Goal: Information Seeking & Learning: Learn about a topic

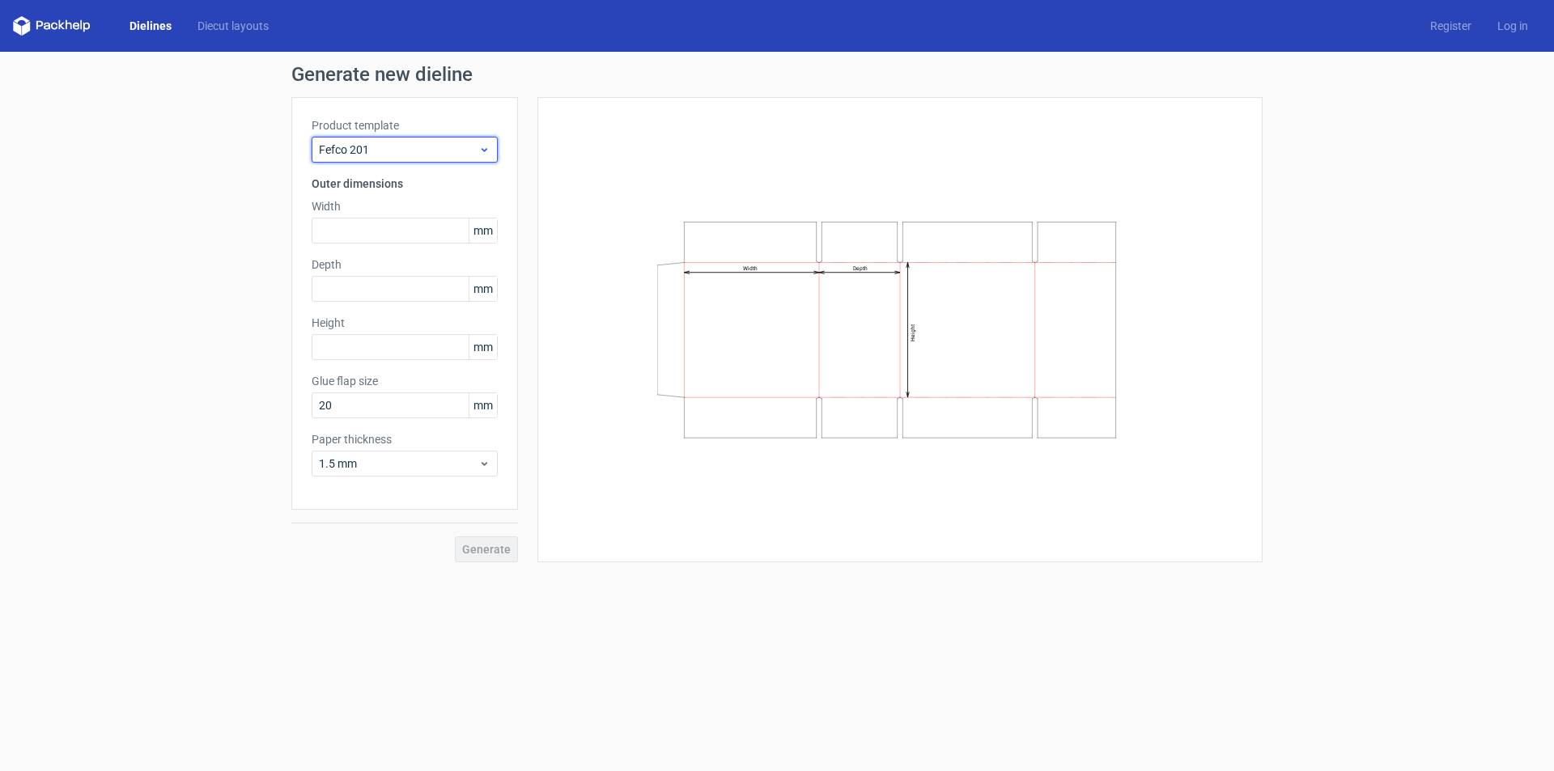
click at [429, 155] on span "Fefco 201" at bounding box center [398, 150] width 159 height 16
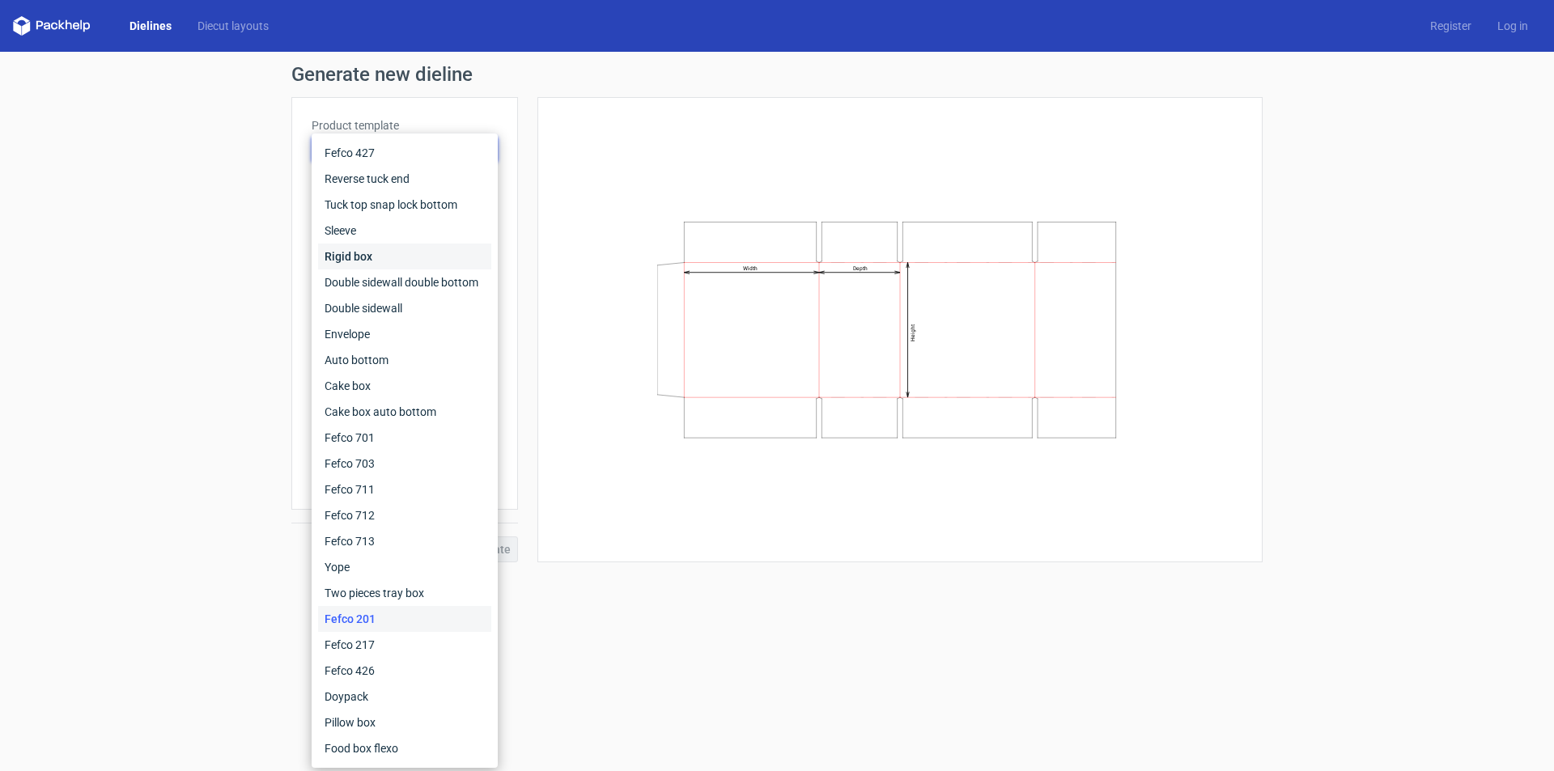
click at [392, 252] on div "Rigid box" at bounding box center [404, 257] width 173 height 26
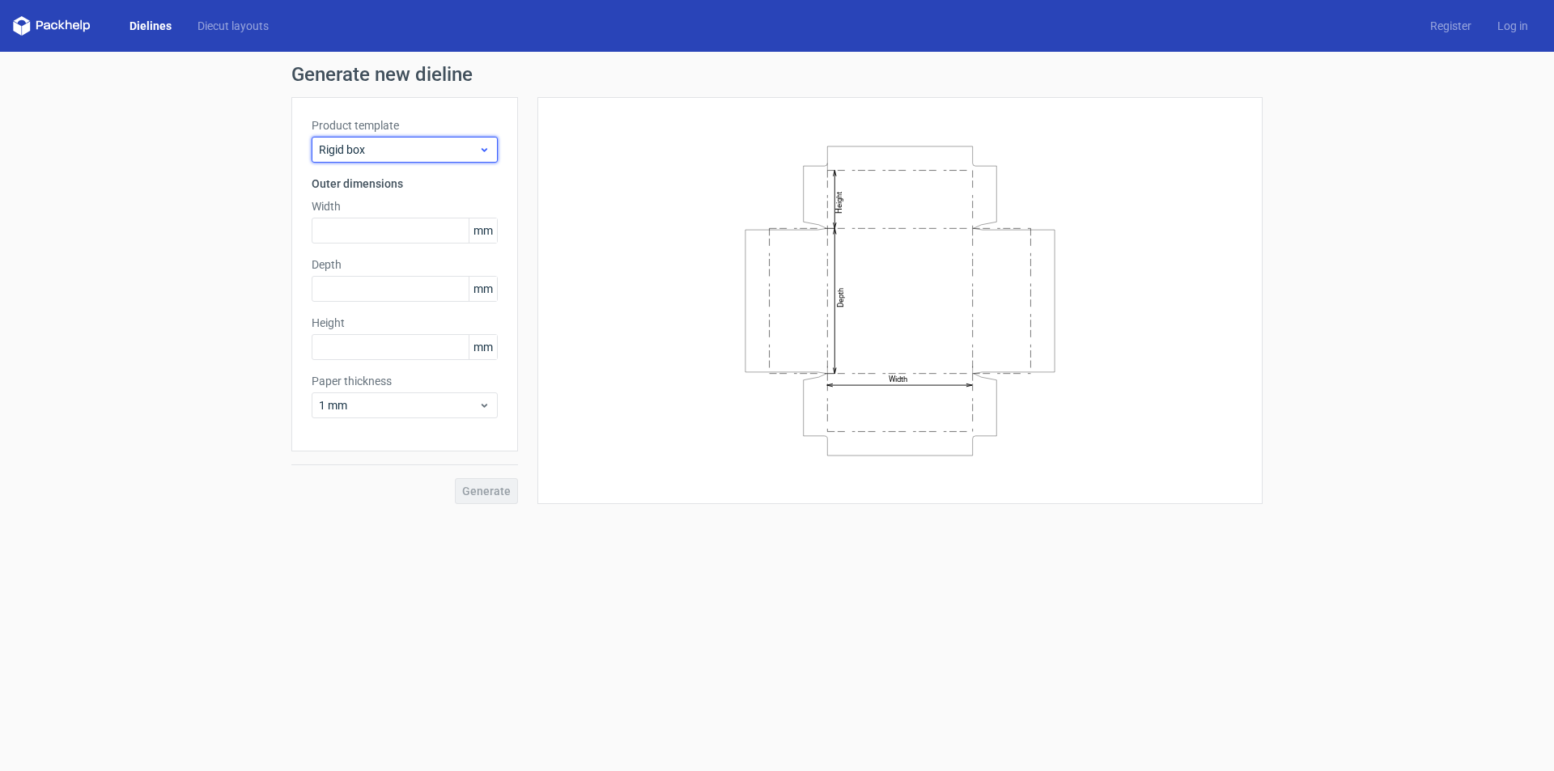
click at [427, 154] on span "Rigid box" at bounding box center [398, 150] width 159 height 16
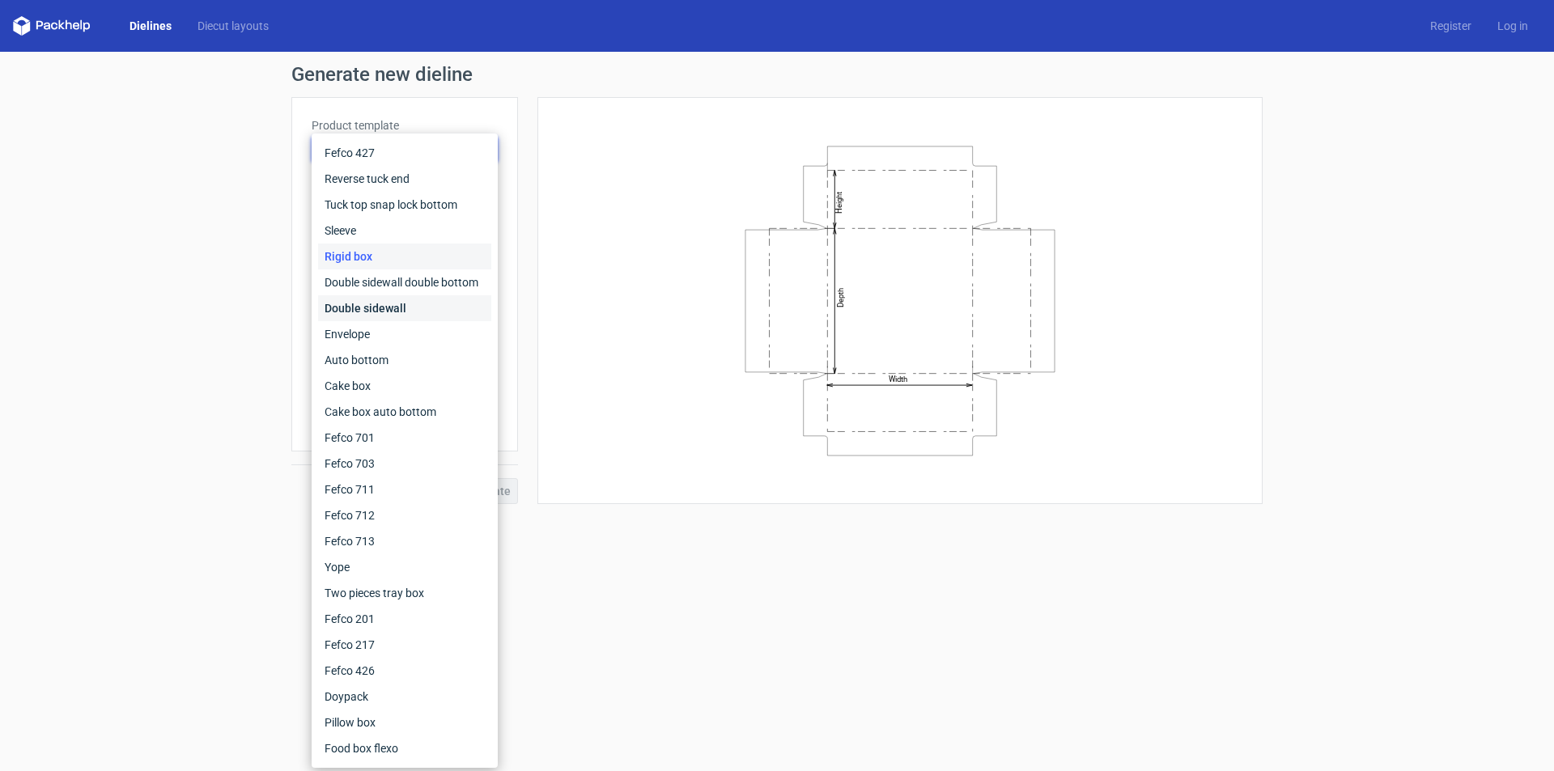
click at [401, 299] on div "Double sidewall" at bounding box center [404, 308] width 173 height 26
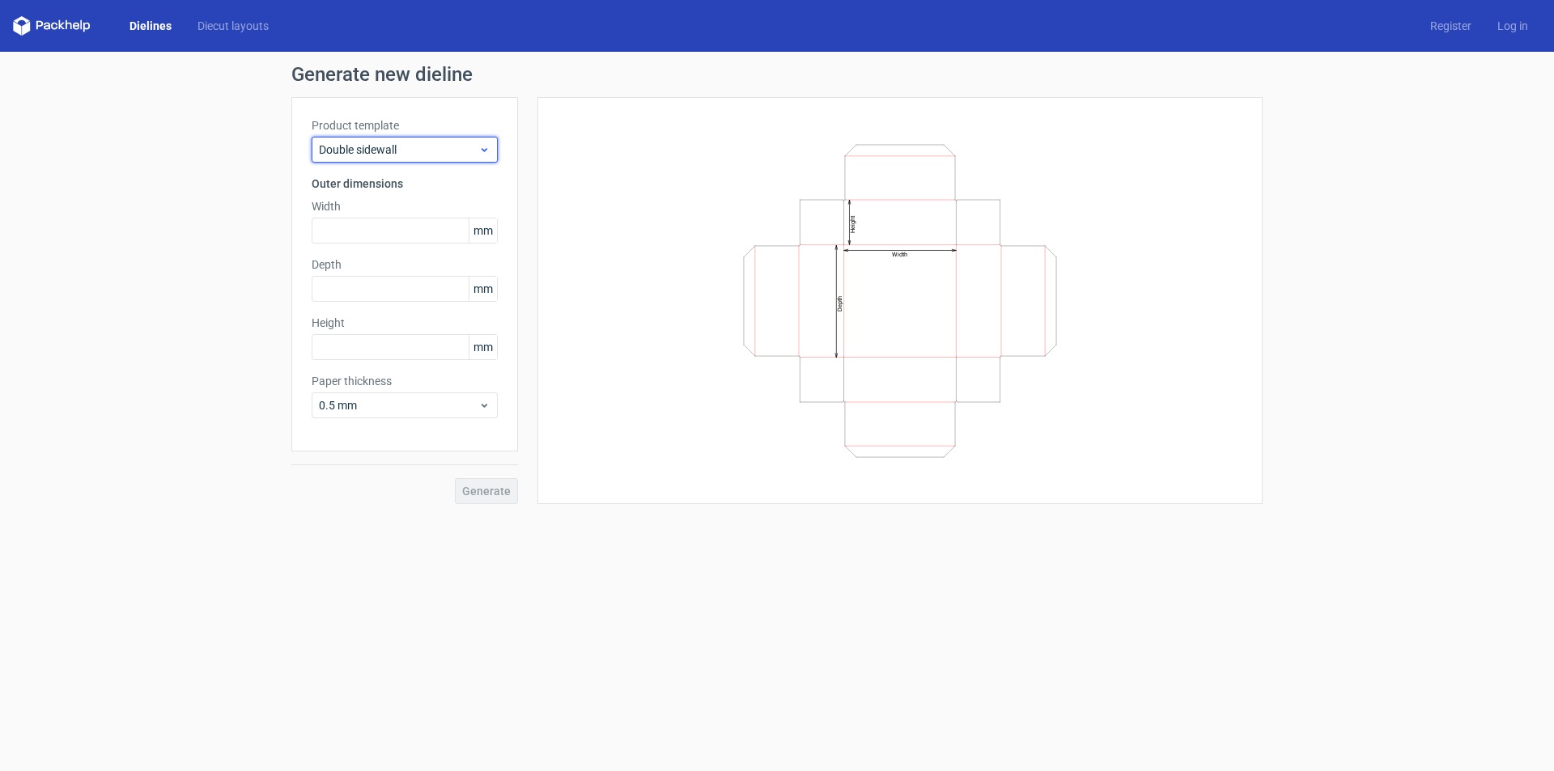
click at [439, 152] on span "Double sidewall" at bounding box center [398, 150] width 159 height 16
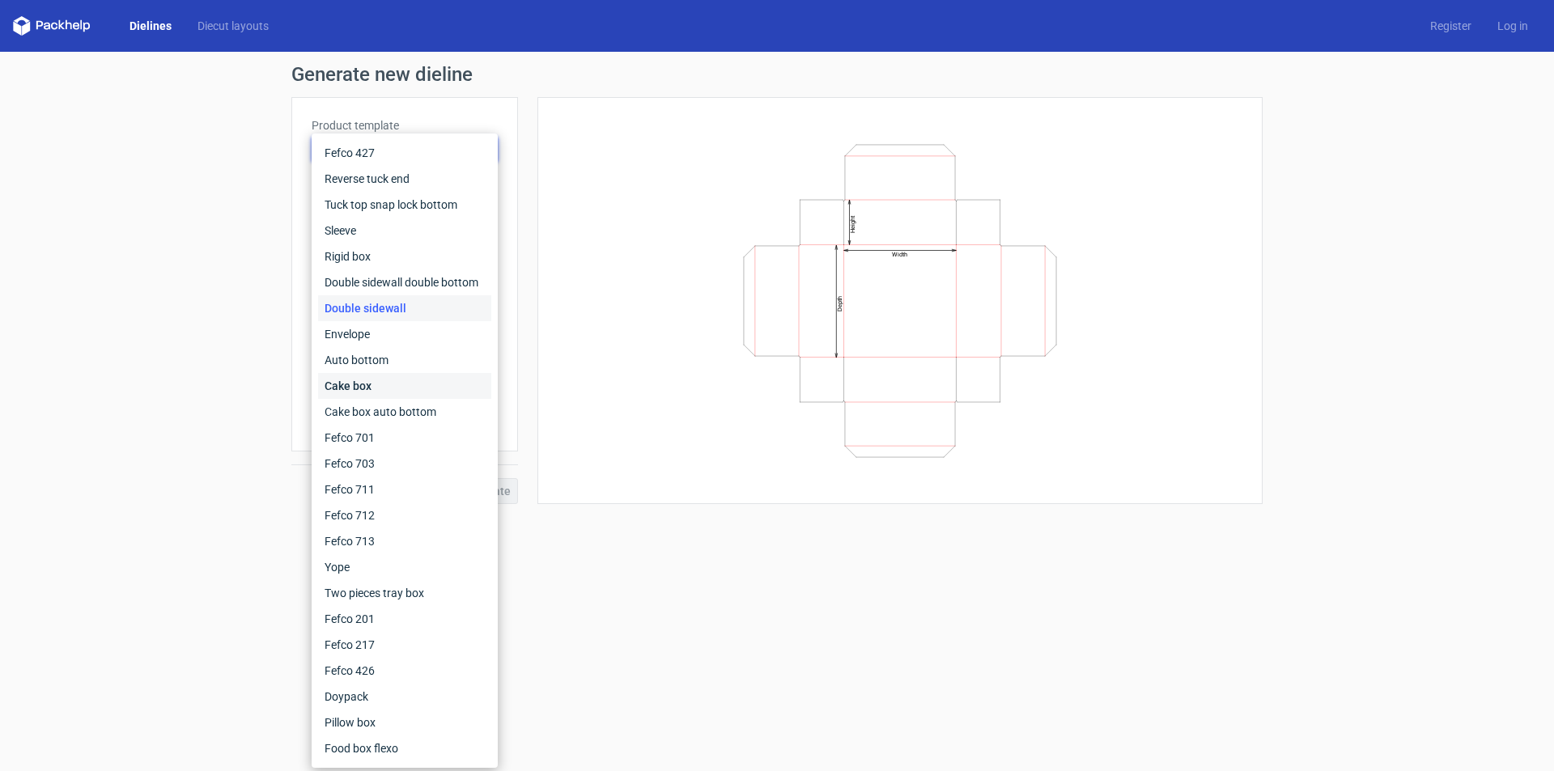
click at [429, 375] on div "Cake box" at bounding box center [404, 386] width 173 height 26
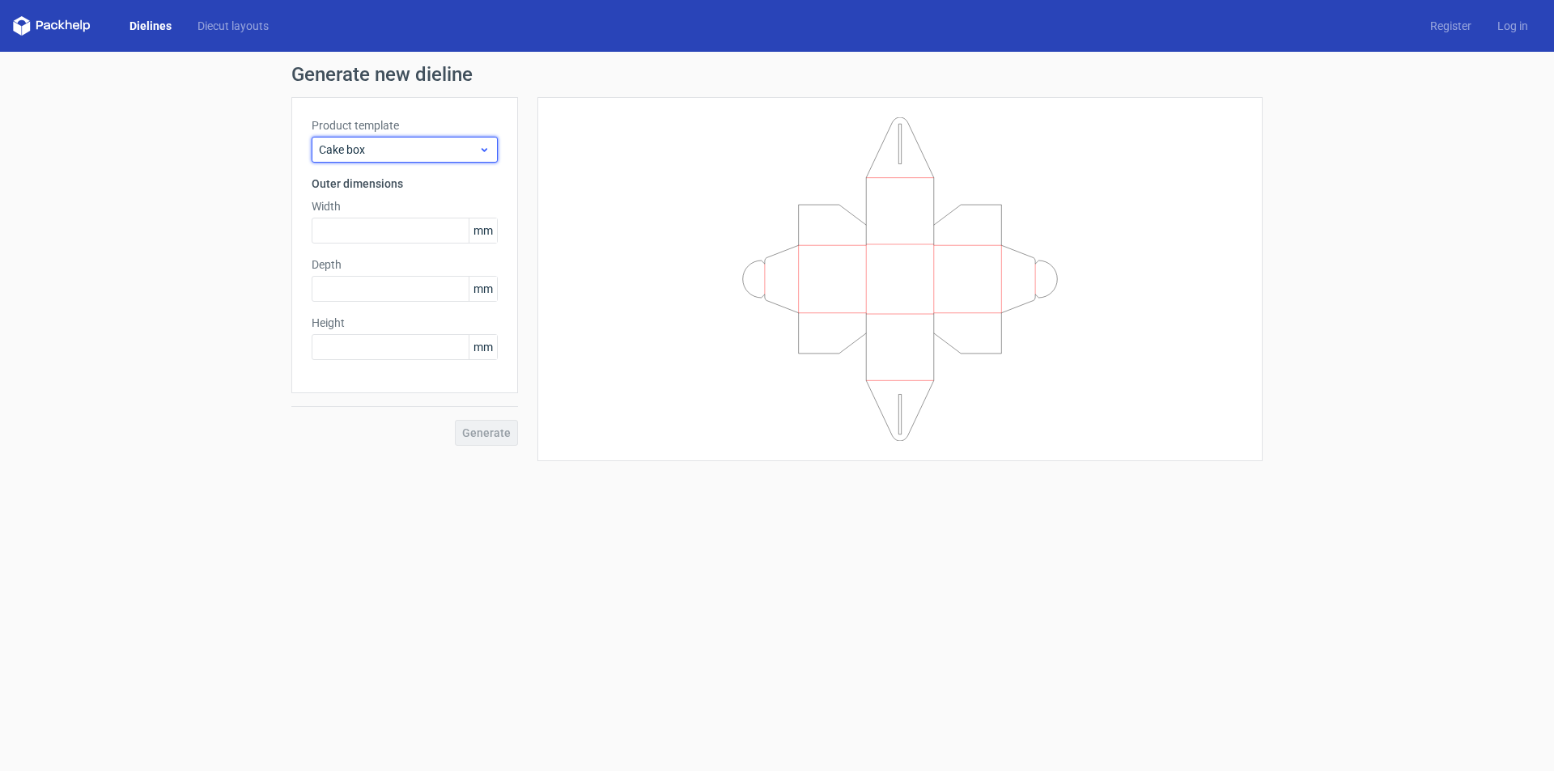
click at [430, 146] on span "Cake box" at bounding box center [398, 150] width 159 height 16
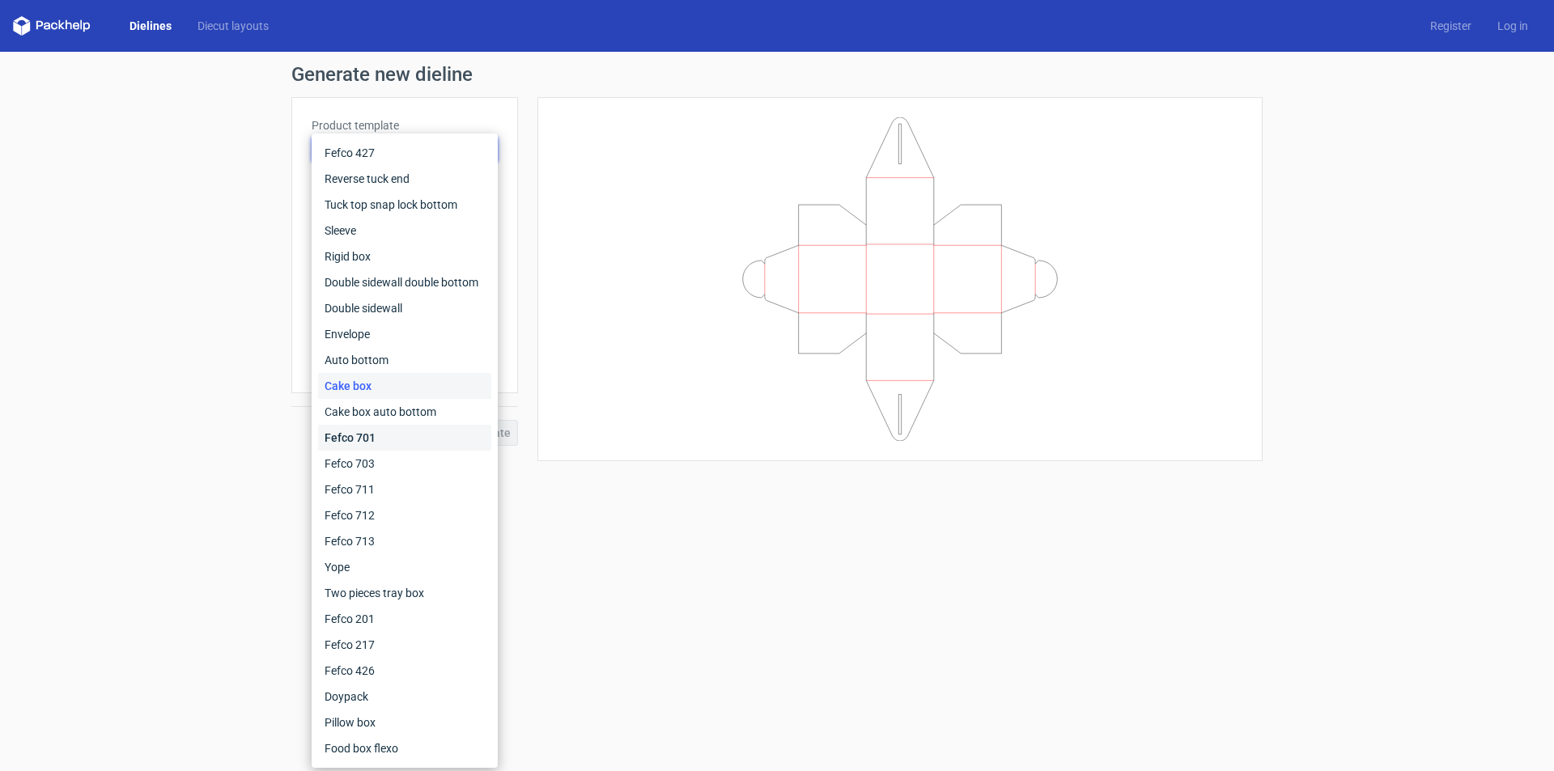
click at [407, 444] on div "Fefco 701" at bounding box center [404, 438] width 173 height 26
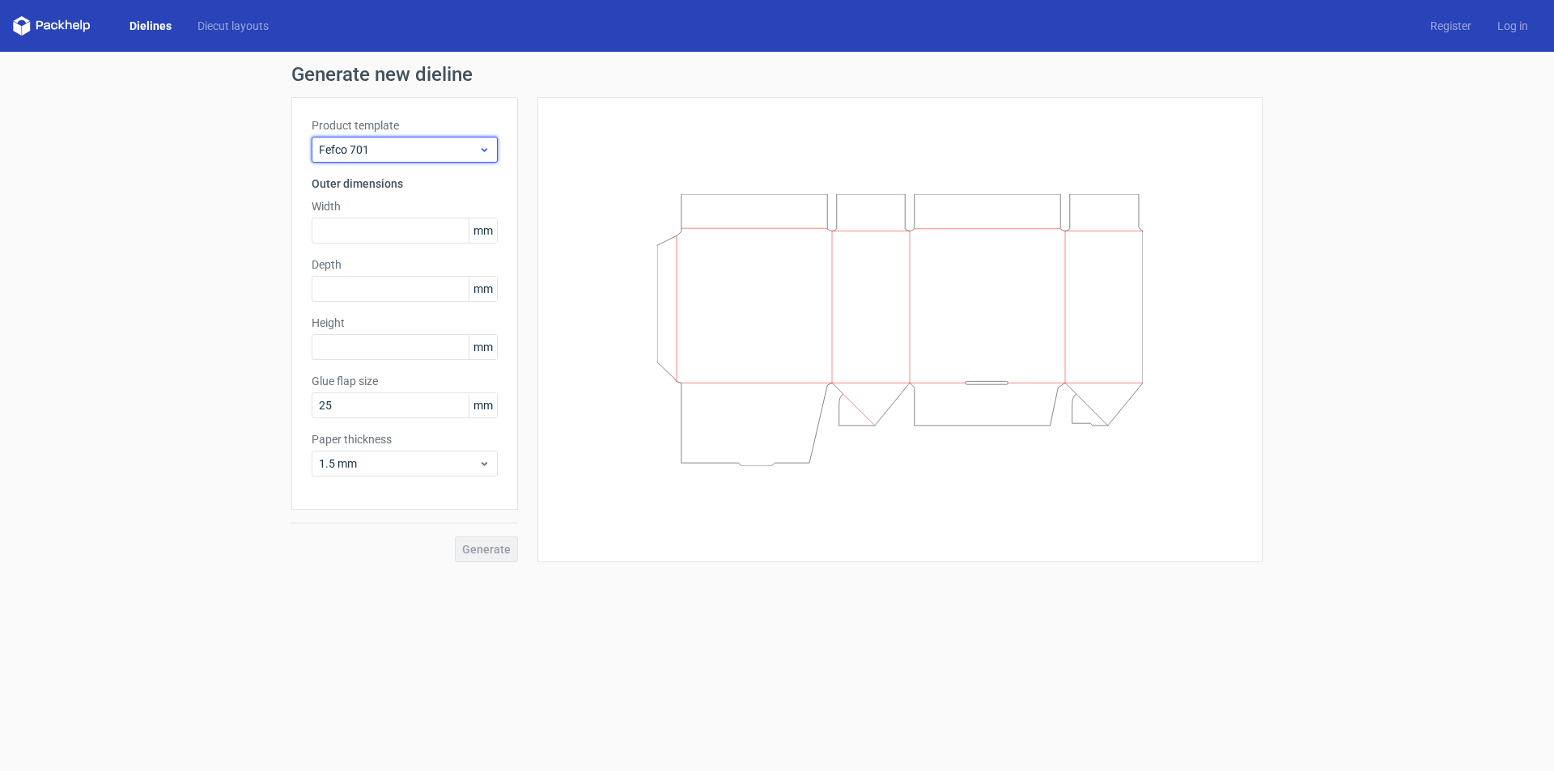
click at [434, 151] on span "Fefco 701" at bounding box center [398, 150] width 159 height 16
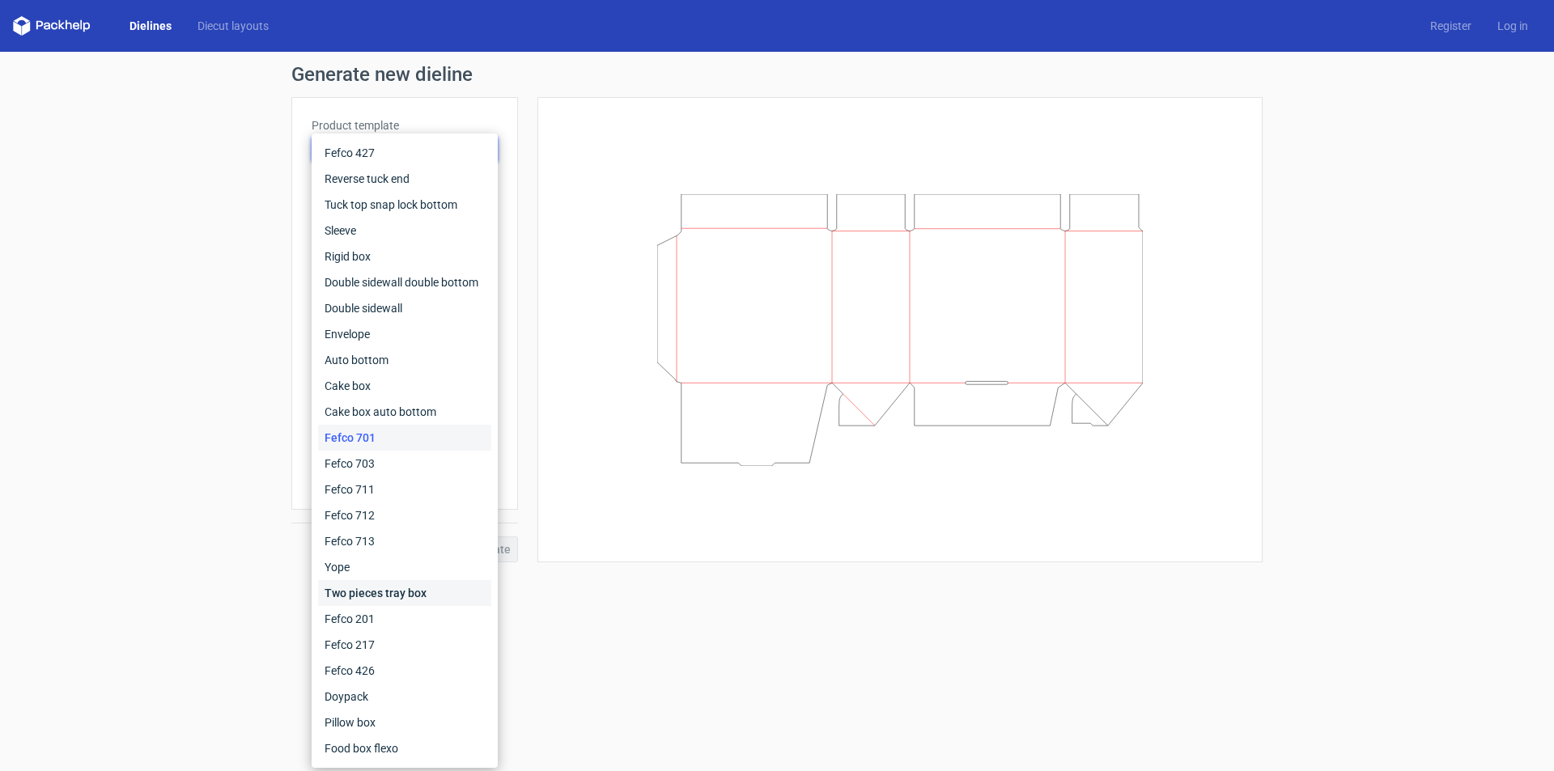
click at [402, 581] on div "Two pieces tray box" at bounding box center [404, 593] width 173 height 26
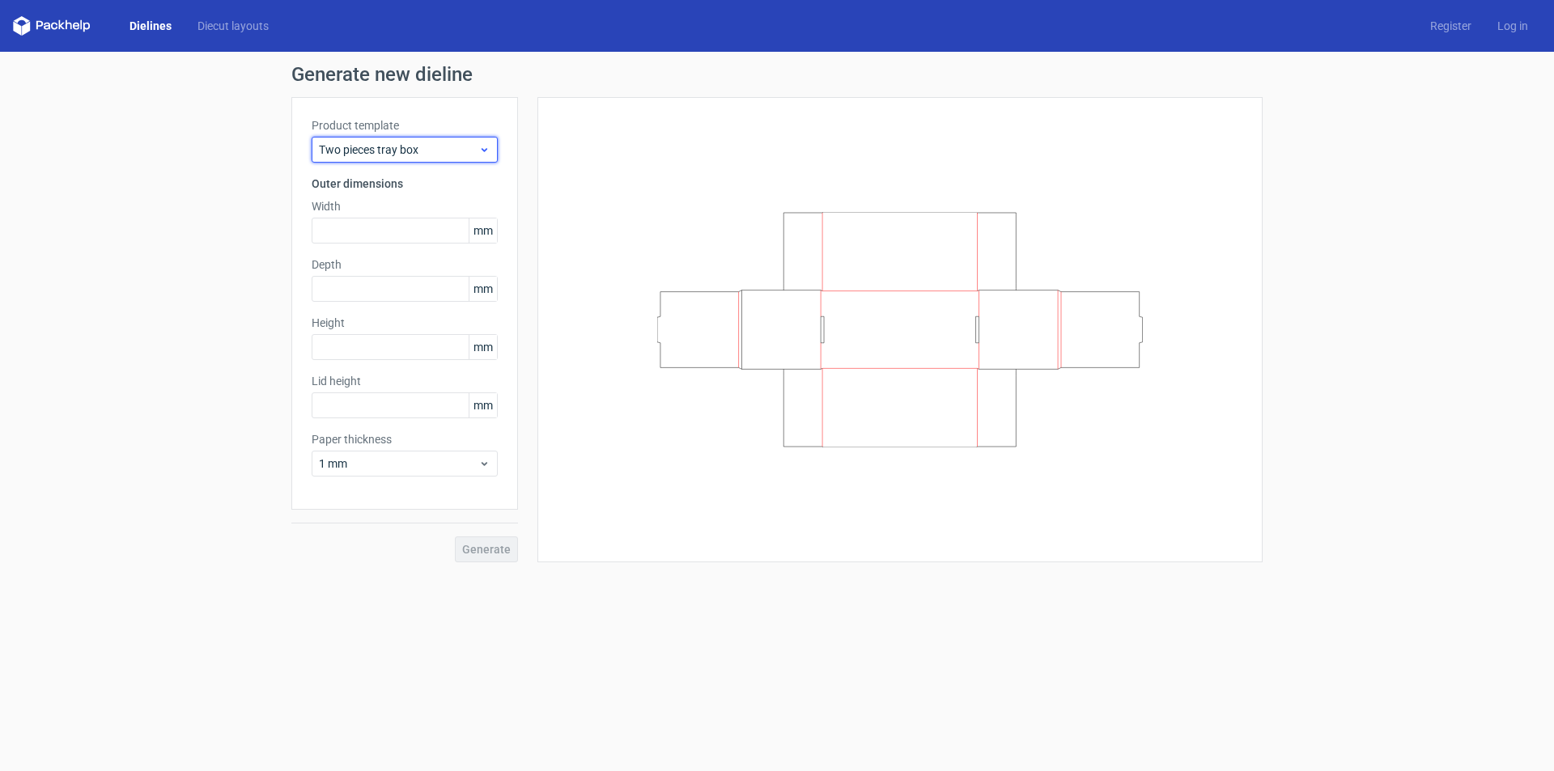
click at [467, 146] on span "Two pieces tray box" at bounding box center [398, 150] width 159 height 16
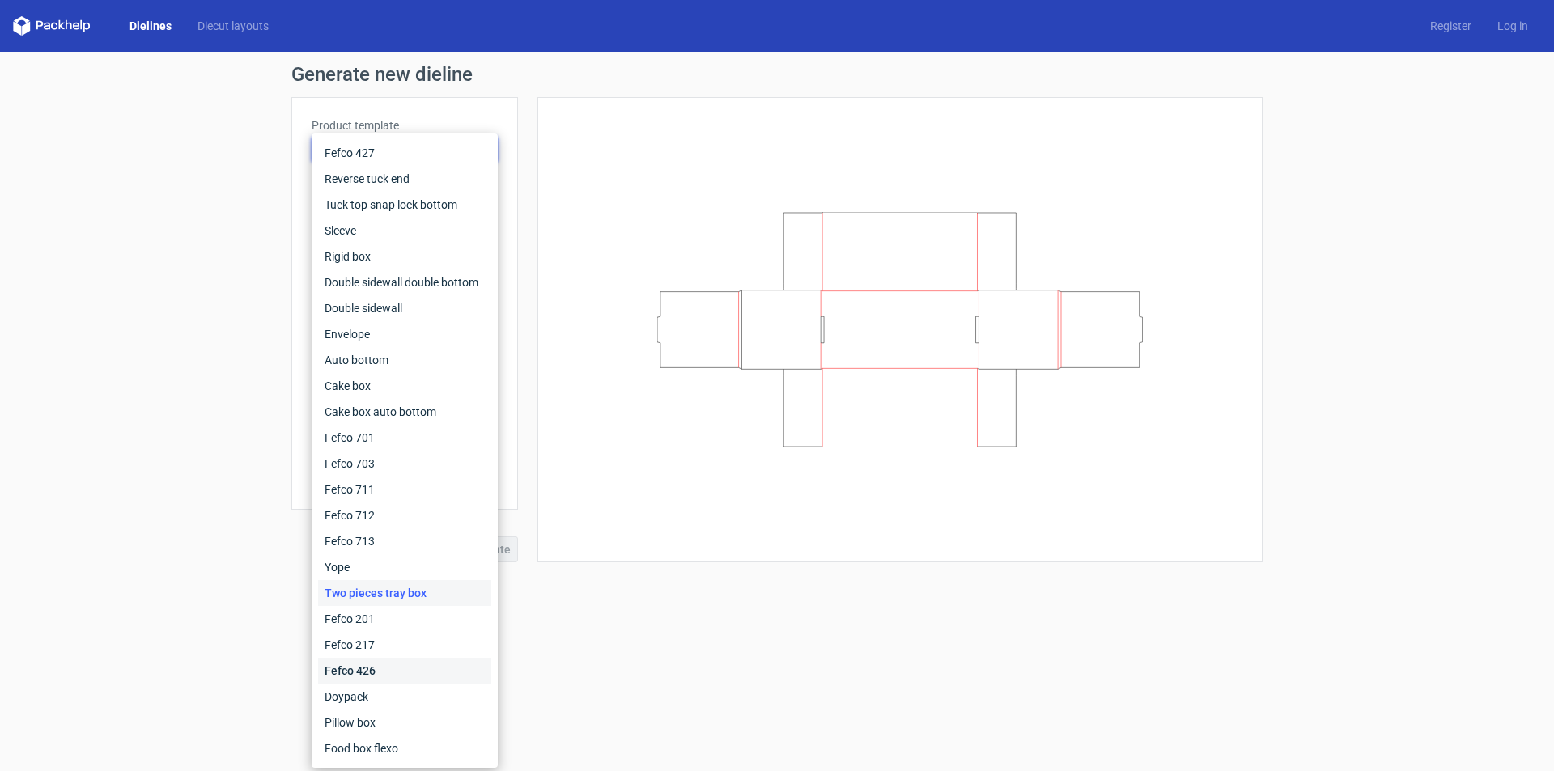
click at [417, 666] on div "Fefco 426" at bounding box center [404, 671] width 173 height 26
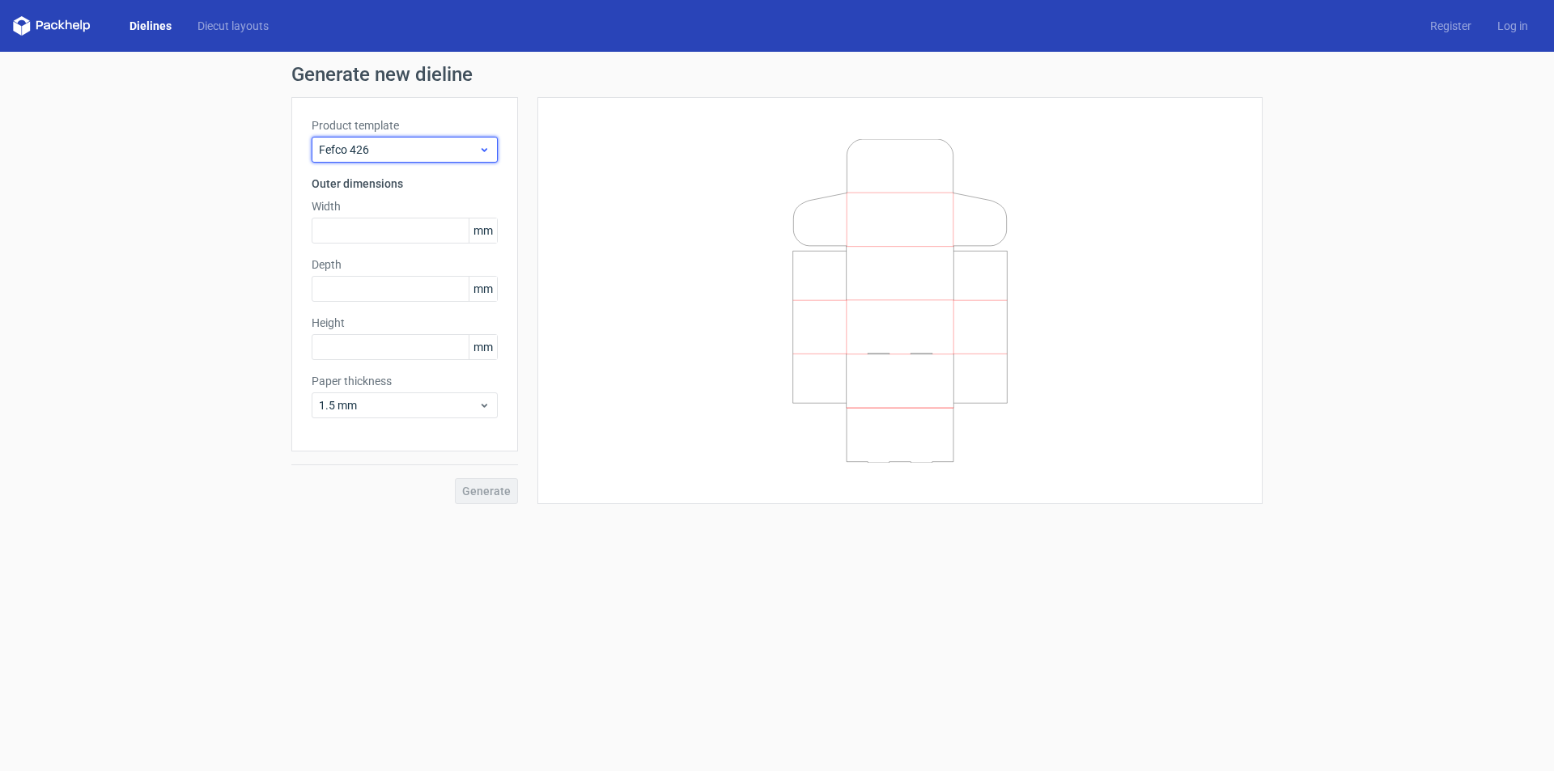
click at [423, 155] on span "Fefco 426" at bounding box center [398, 150] width 159 height 16
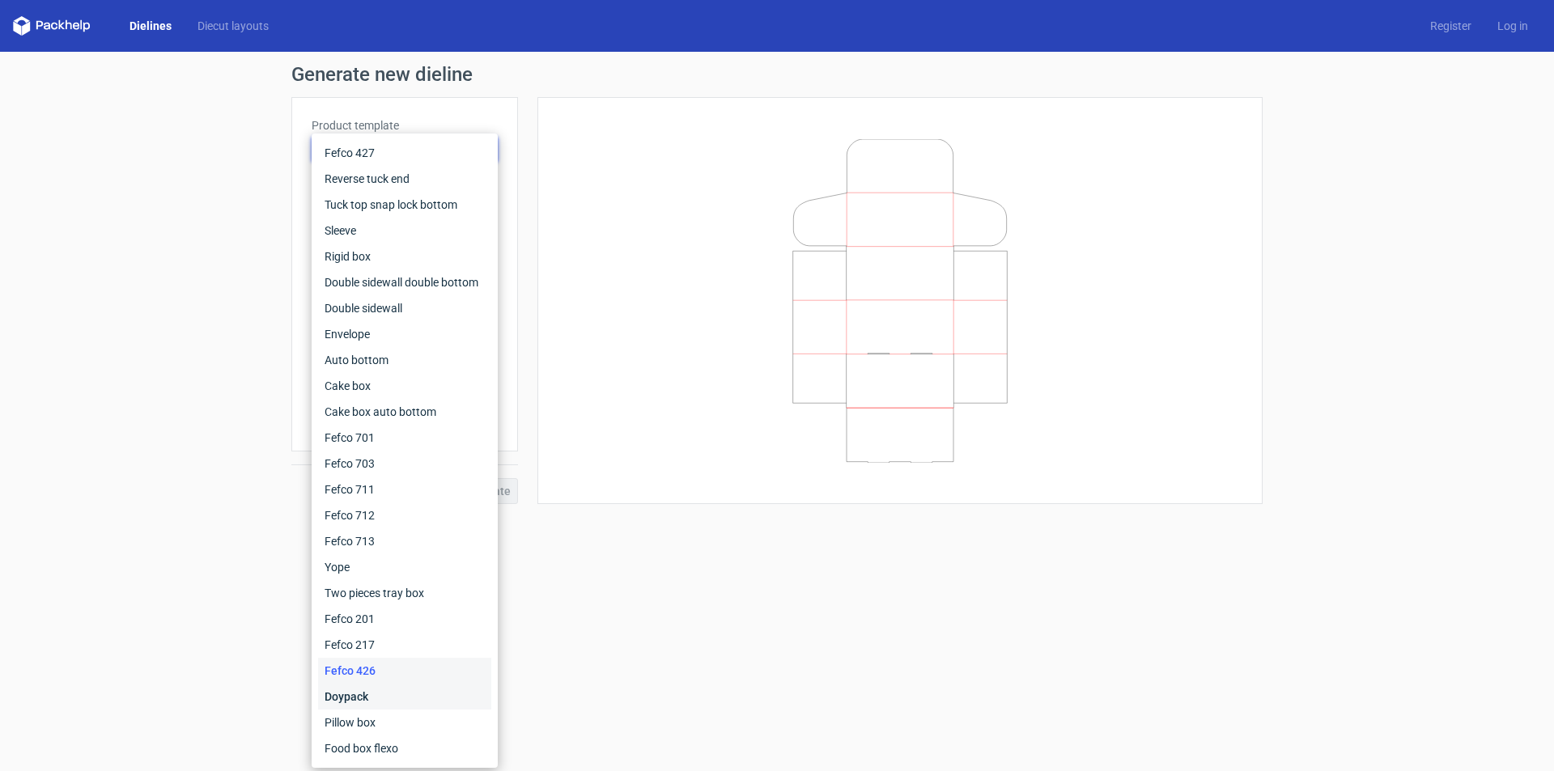
click at [375, 701] on div "Doypack" at bounding box center [404, 697] width 173 height 26
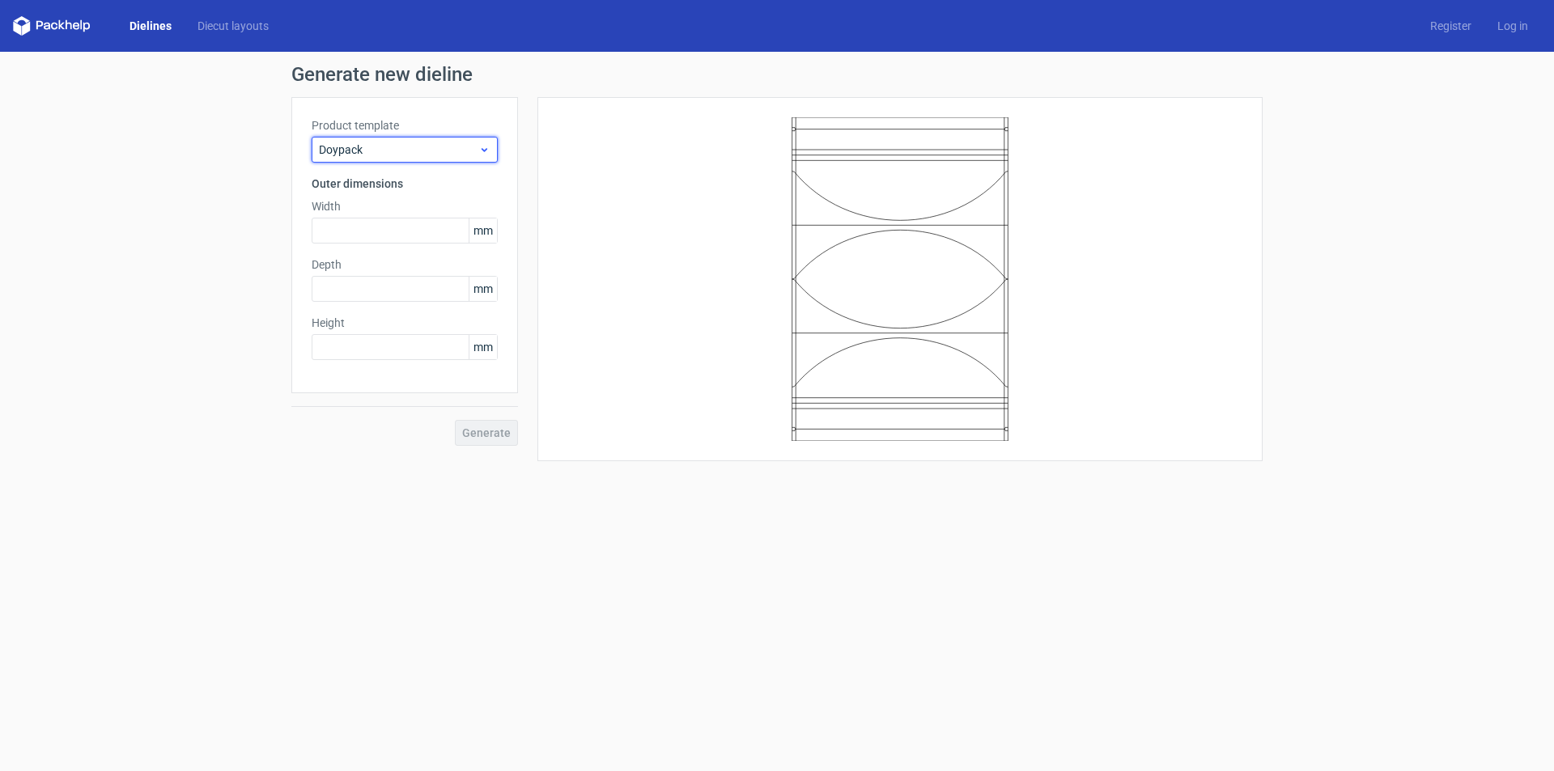
click at [422, 154] on span "Doypack" at bounding box center [398, 150] width 159 height 16
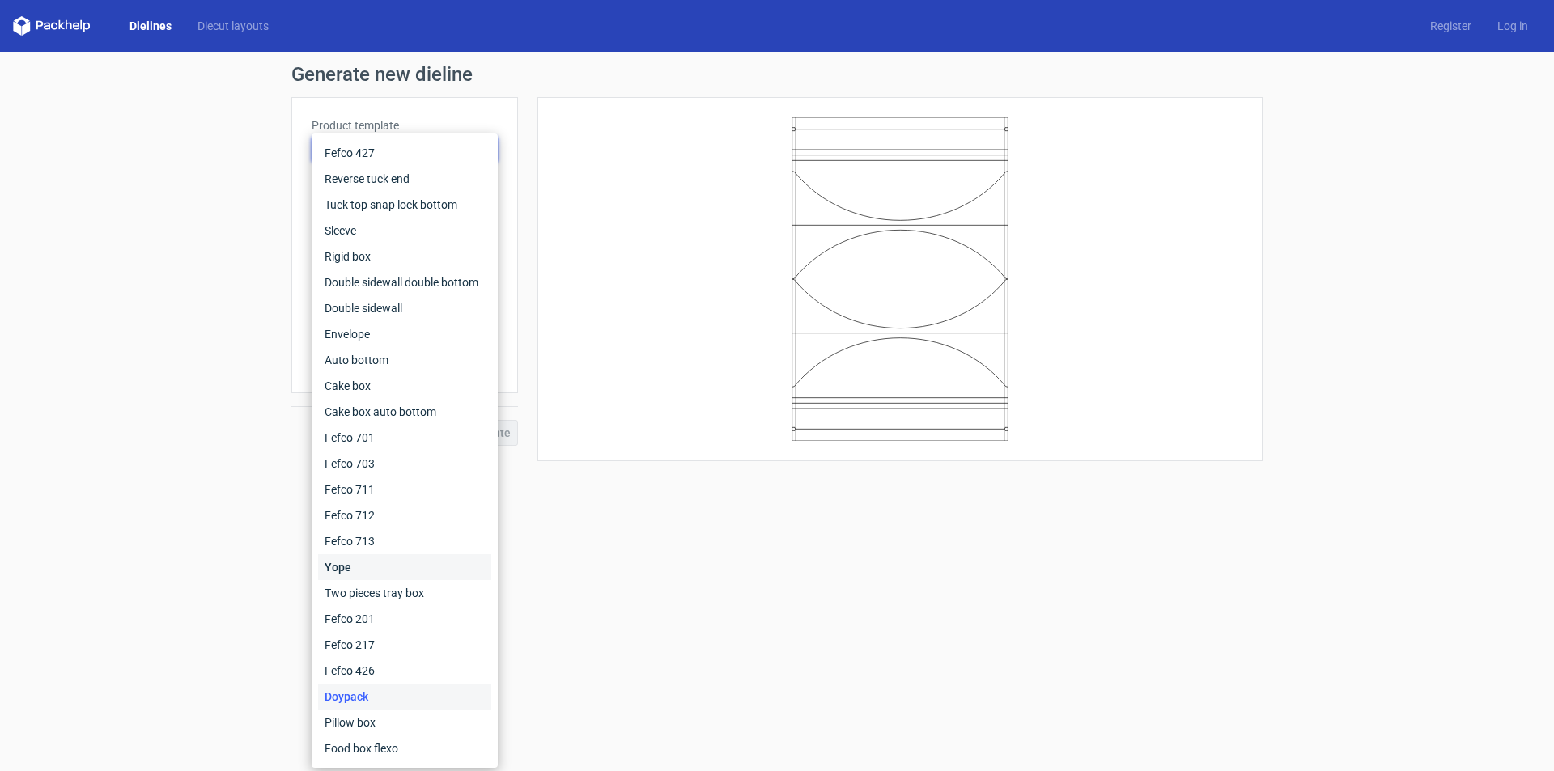
click at [375, 566] on div "Yope" at bounding box center [404, 567] width 173 height 26
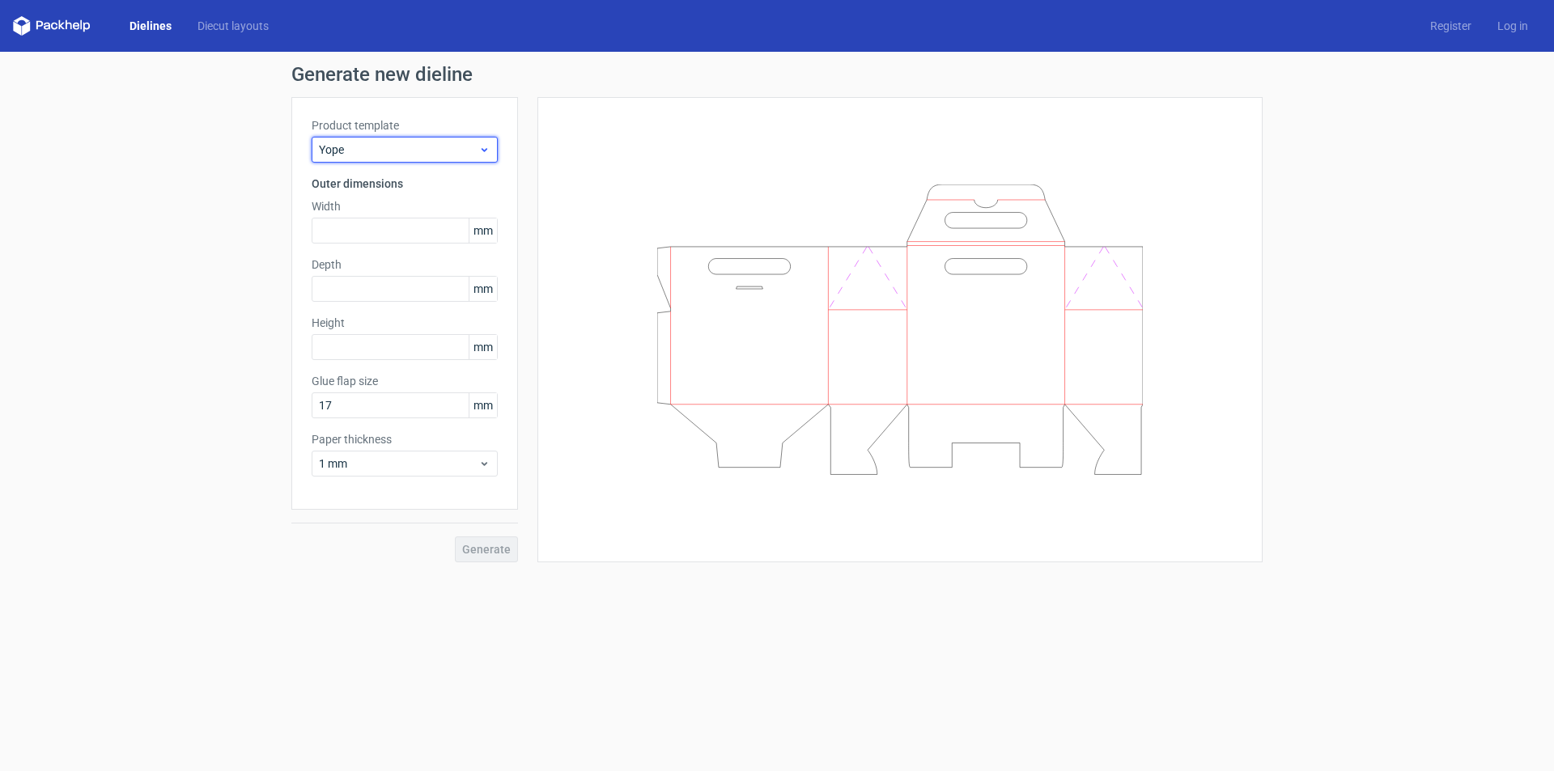
click at [430, 148] on span "Yope" at bounding box center [398, 150] width 159 height 16
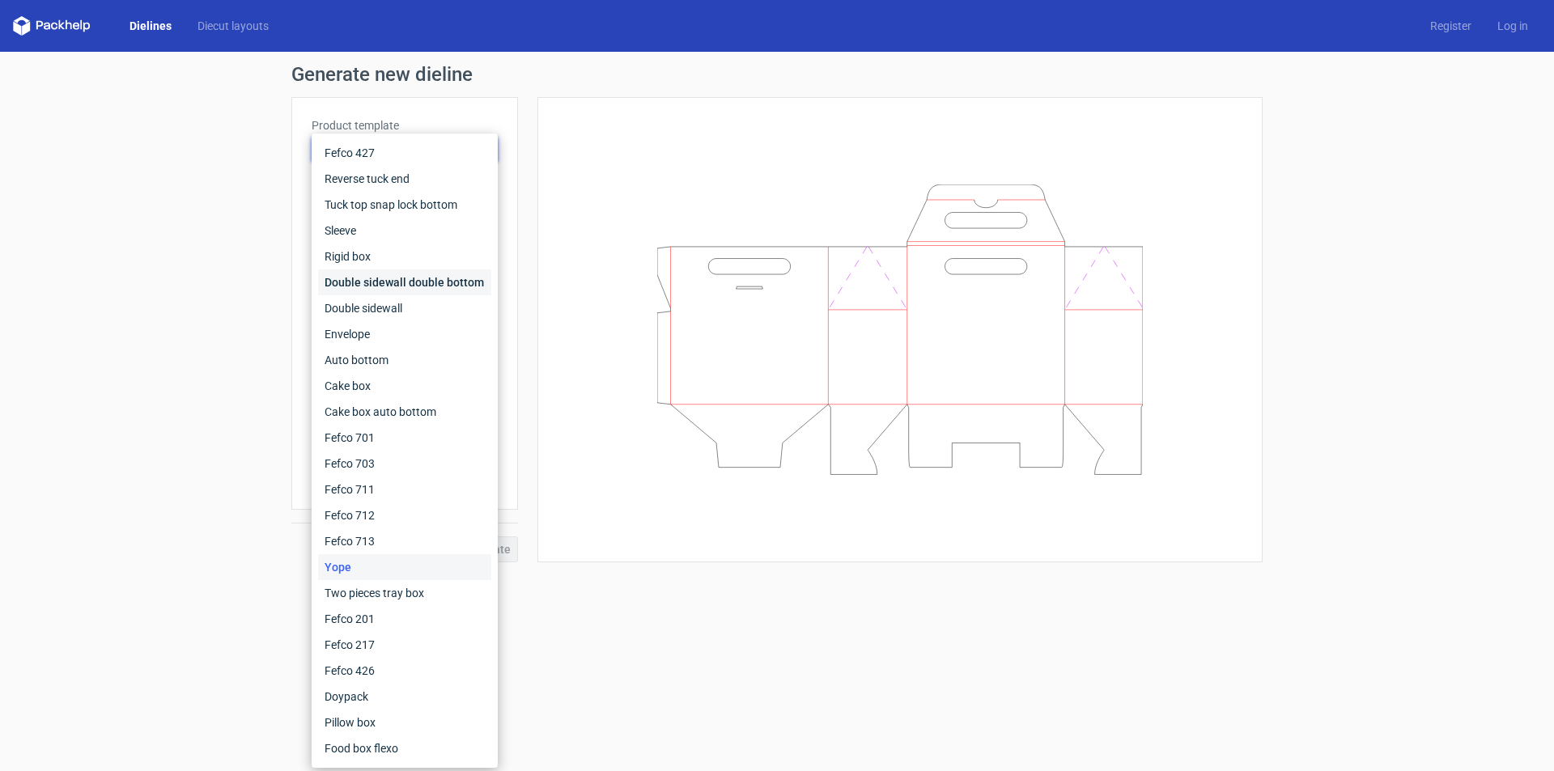
click at [424, 277] on div "Double sidewall double bottom" at bounding box center [404, 282] width 173 height 26
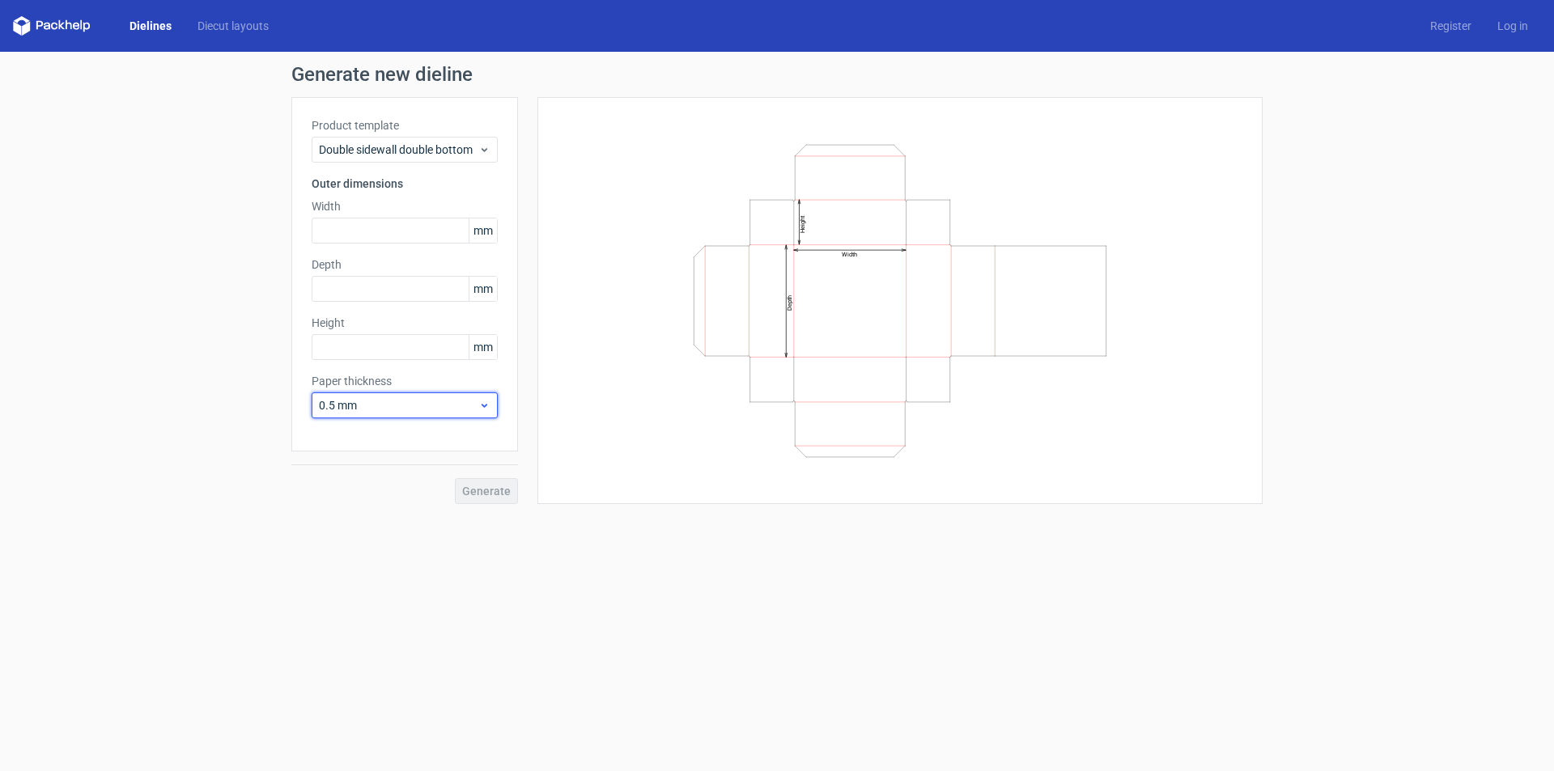
click at [377, 401] on span "0.5 mm" at bounding box center [398, 405] width 159 height 16
click at [307, 349] on div "Product template Double sidewall double bottom Outer dimensions Width mm Depth …" at bounding box center [404, 274] width 227 height 354
click at [379, 154] on span "Double sidewall double bottom" at bounding box center [398, 150] width 159 height 16
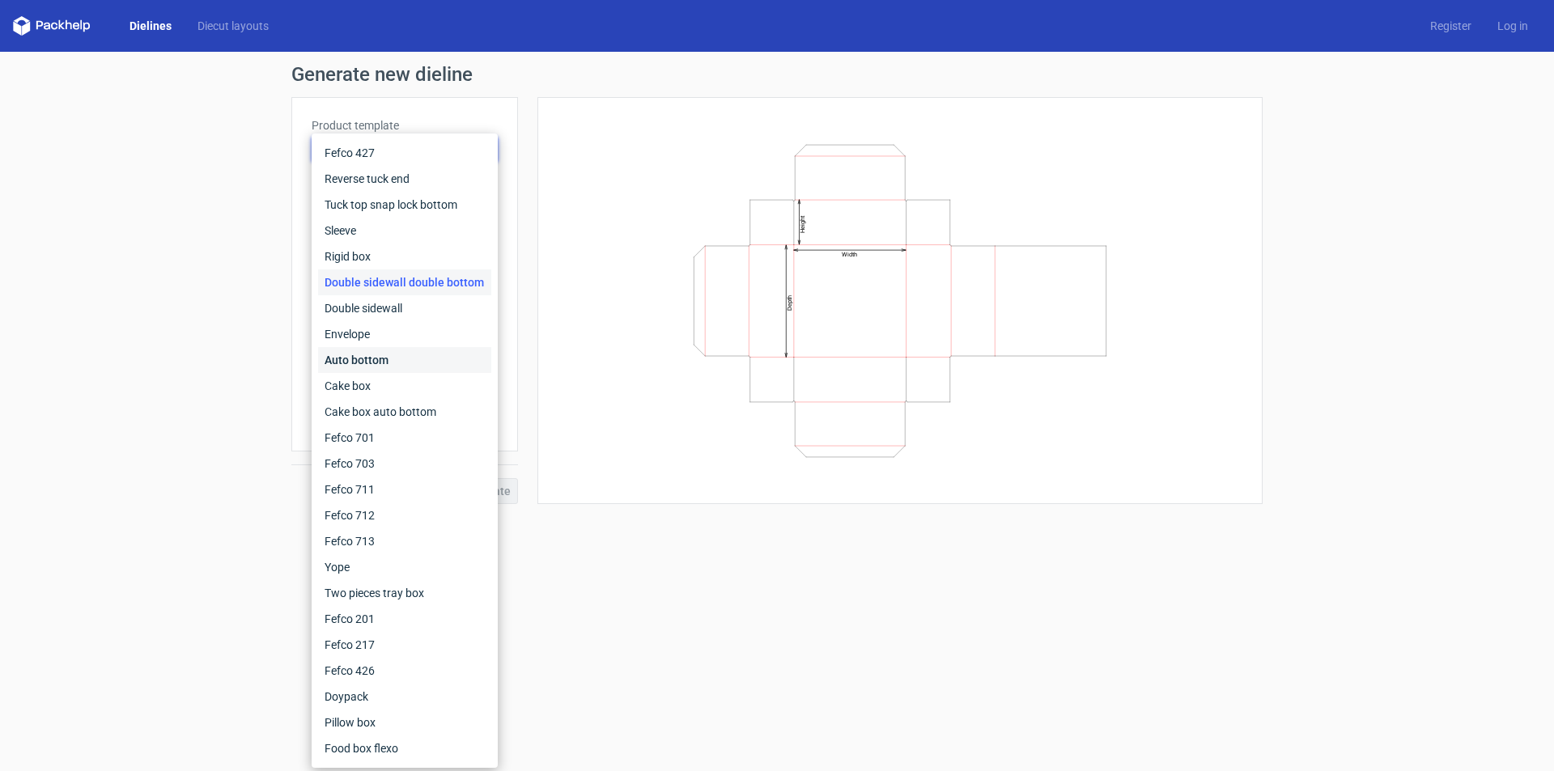
click at [395, 358] on div "Auto bottom" at bounding box center [404, 360] width 173 height 26
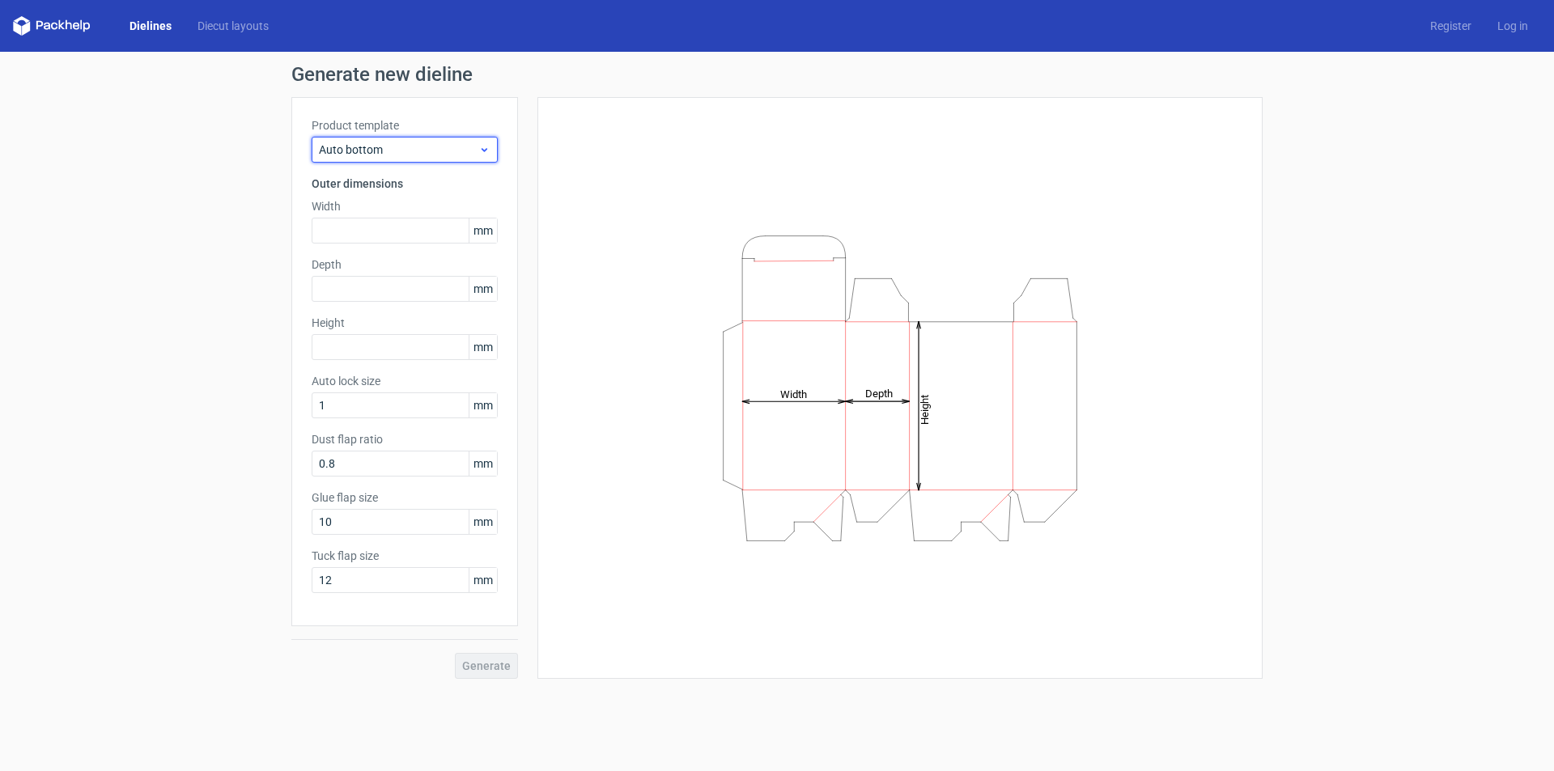
click at [435, 151] on span "Auto bottom" at bounding box center [398, 150] width 159 height 16
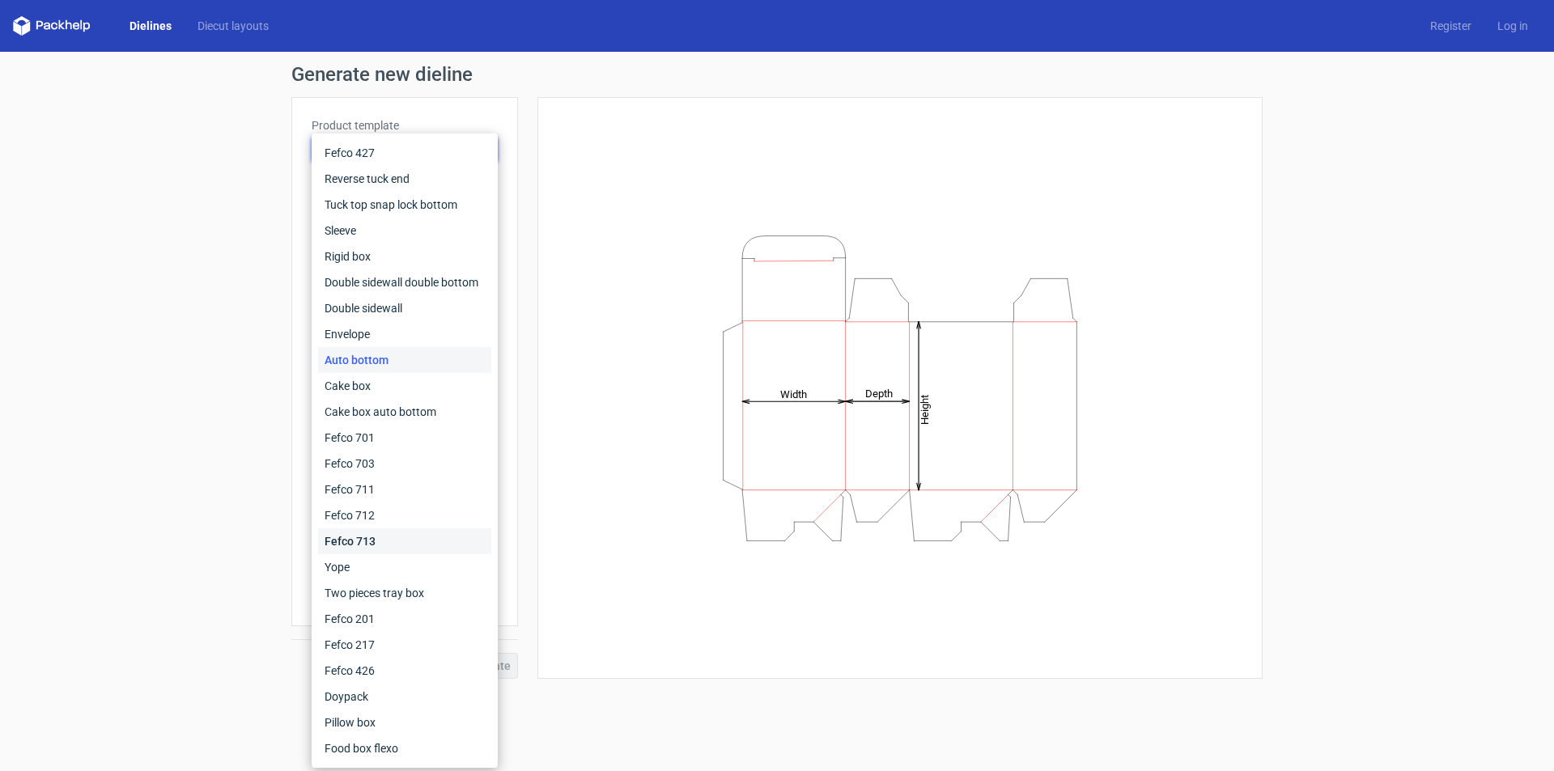
click at [388, 540] on div "Fefco 713" at bounding box center [404, 541] width 173 height 26
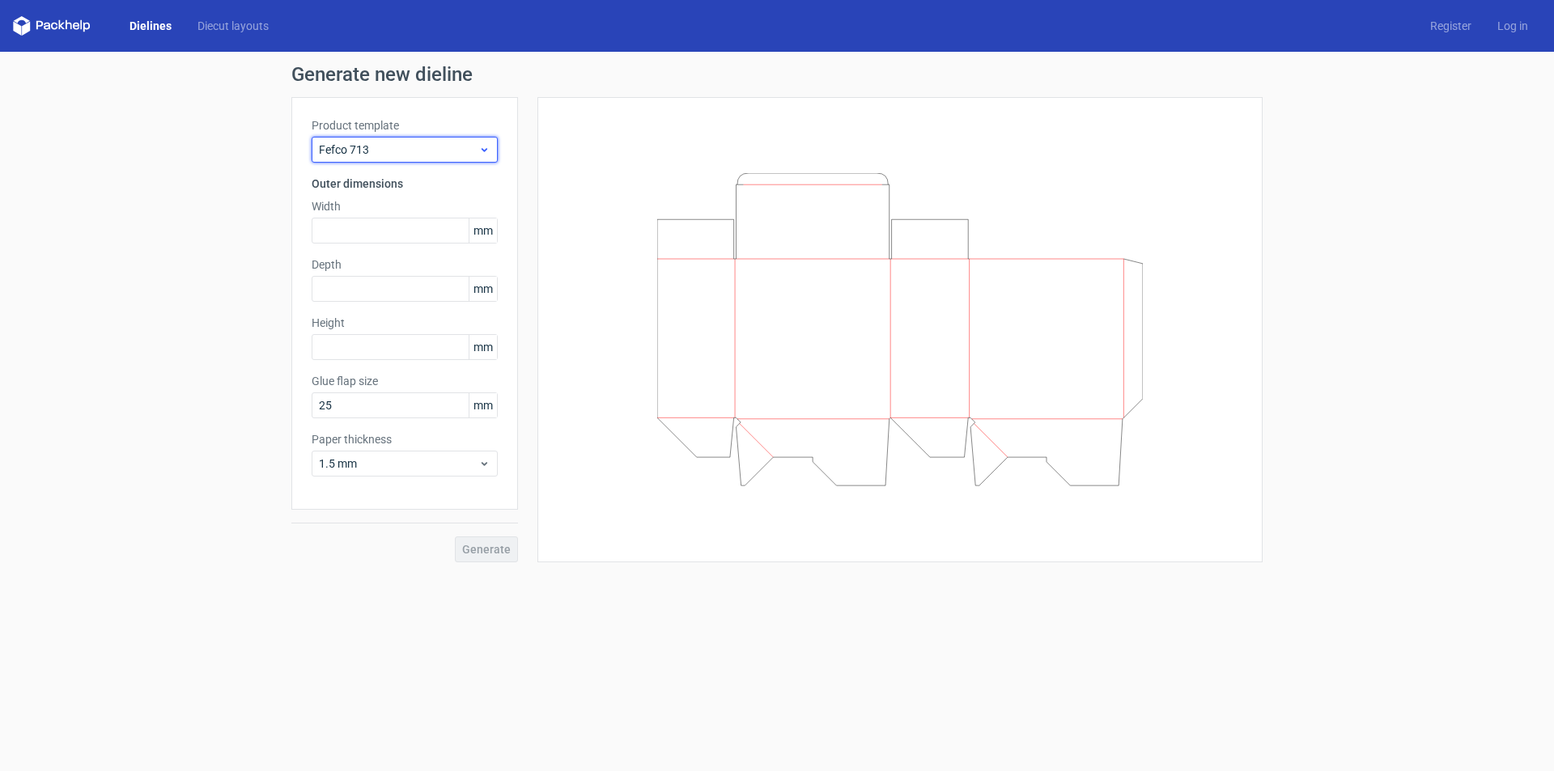
click at [415, 155] on span "Fefco 713" at bounding box center [398, 150] width 159 height 16
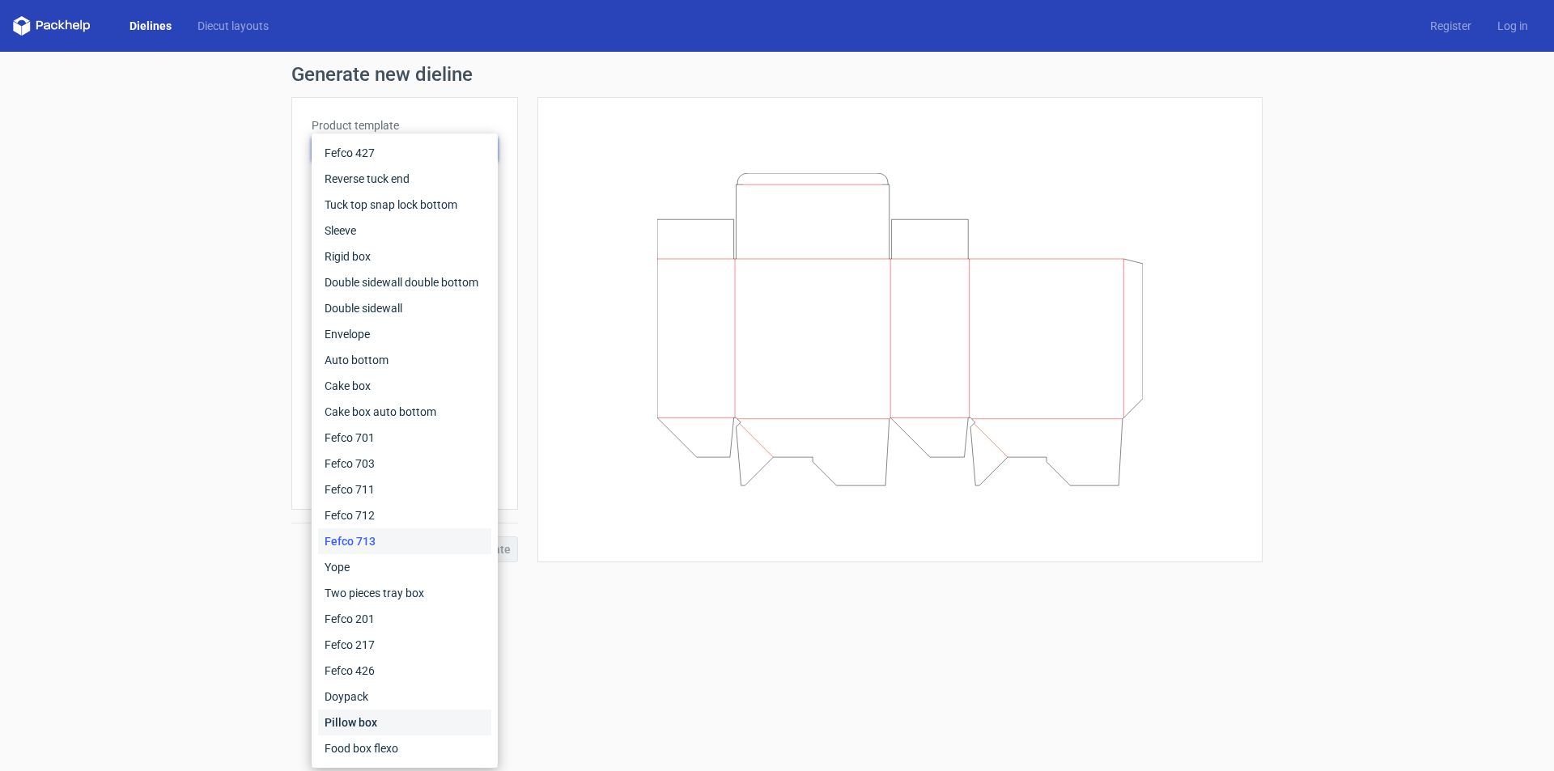
click at [387, 732] on div "Pillow box" at bounding box center [404, 723] width 173 height 26
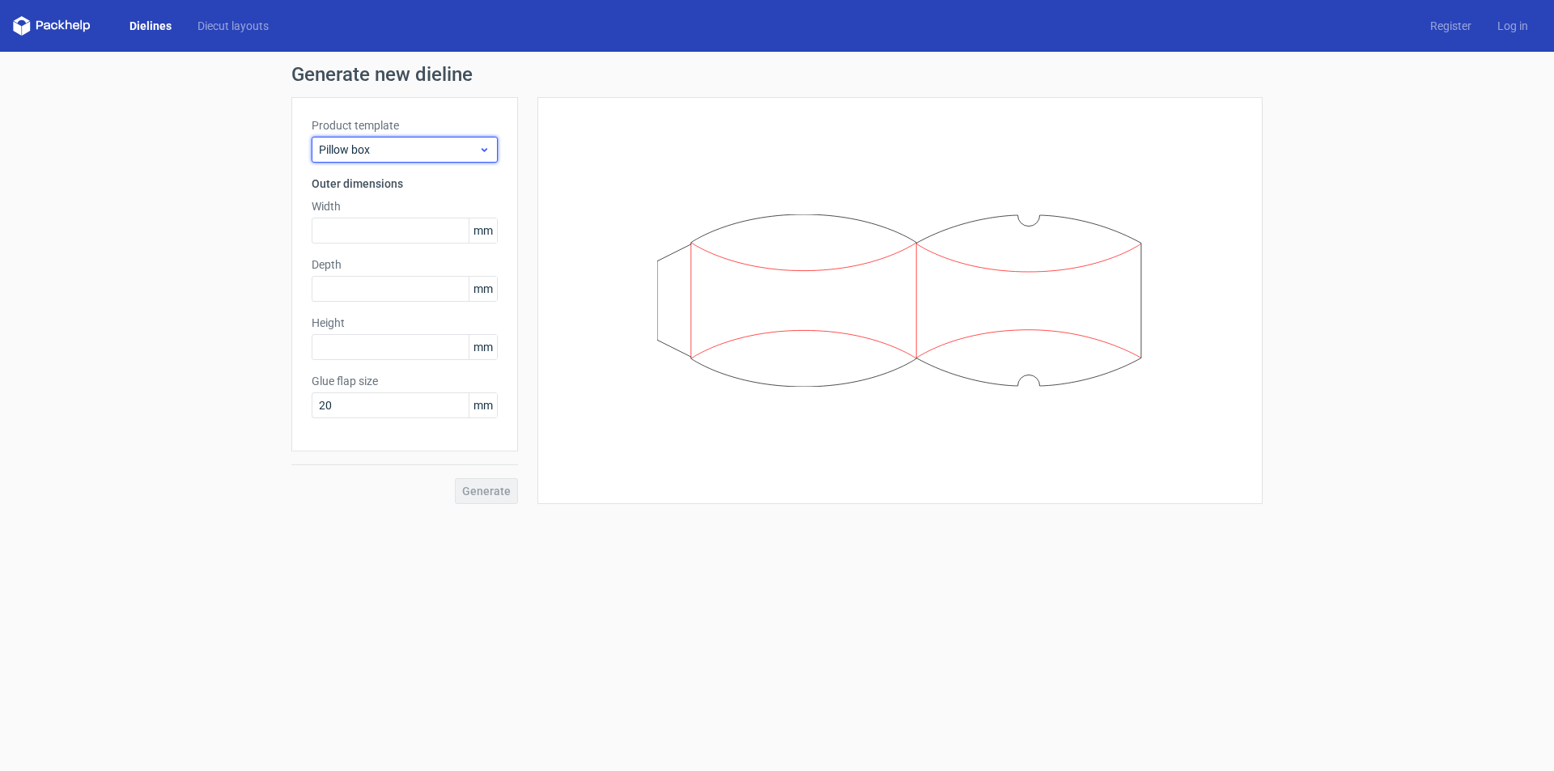
click at [416, 152] on span "Pillow box" at bounding box center [398, 150] width 159 height 16
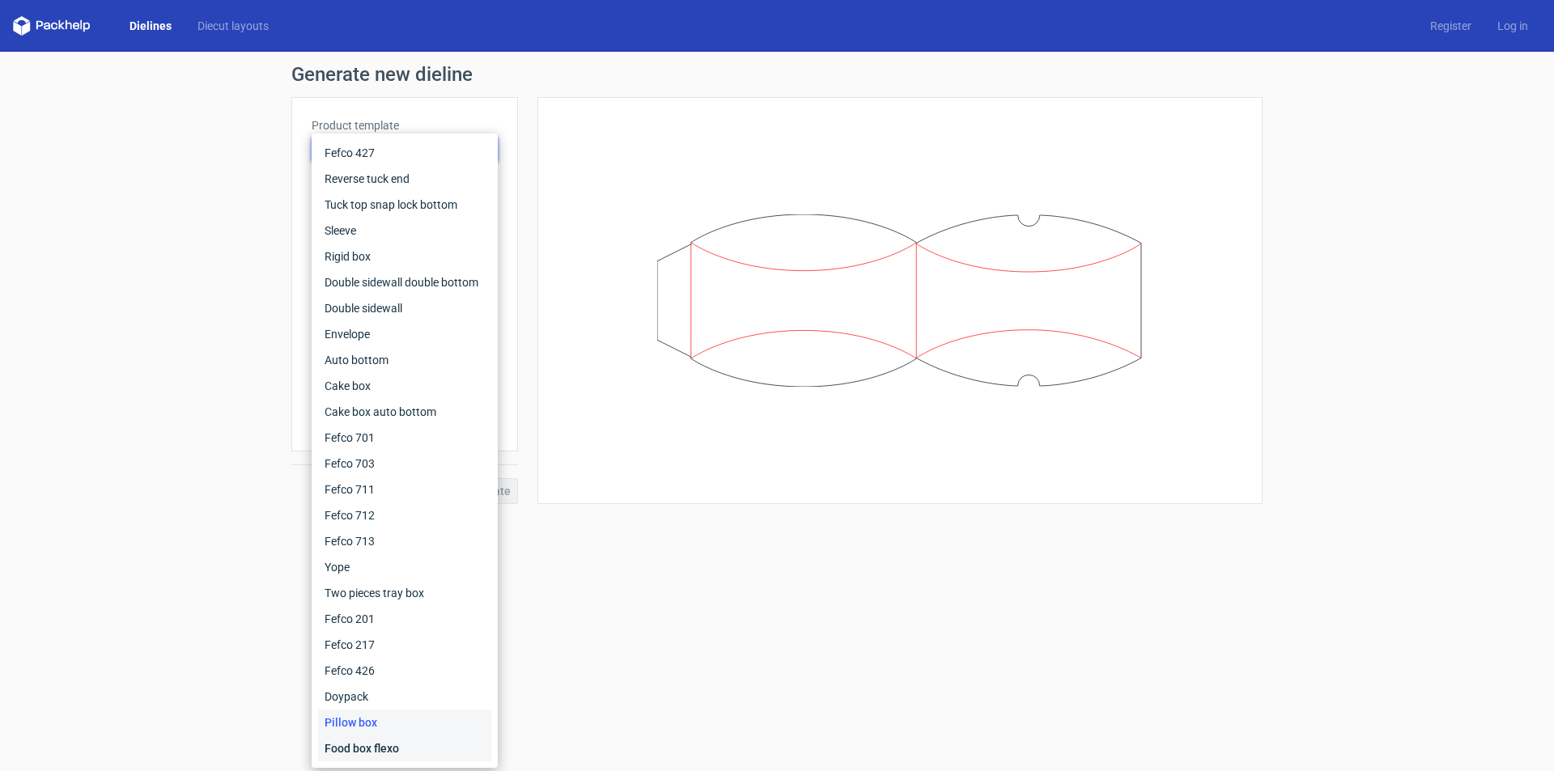
click at [425, 746] on div "Food box flexo" at bounding box center [404, 749] width 173 height 26
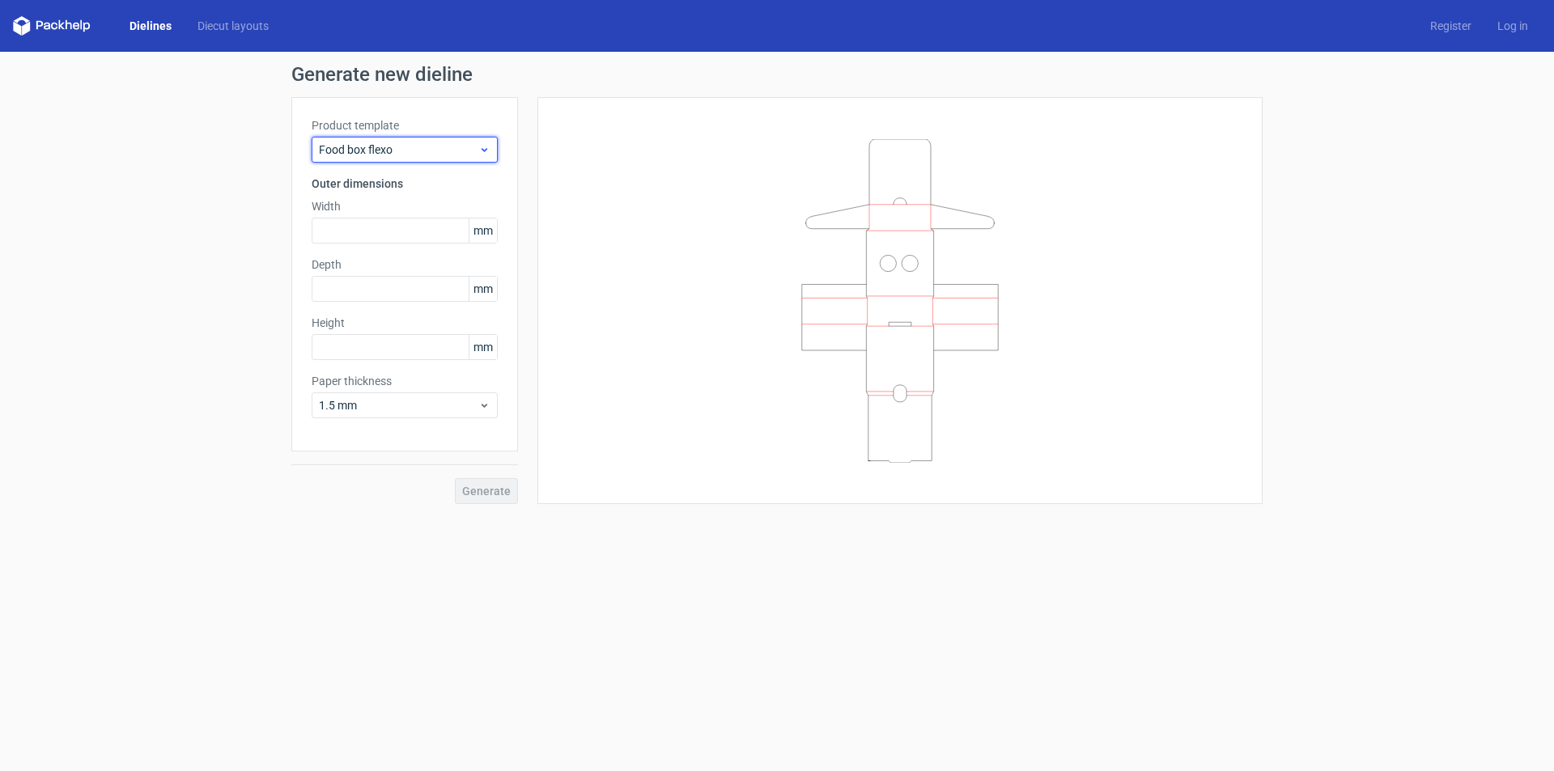
click at [400, 157] on div "Food box flexo" at bounding box center [405, 150] width 186 height 26
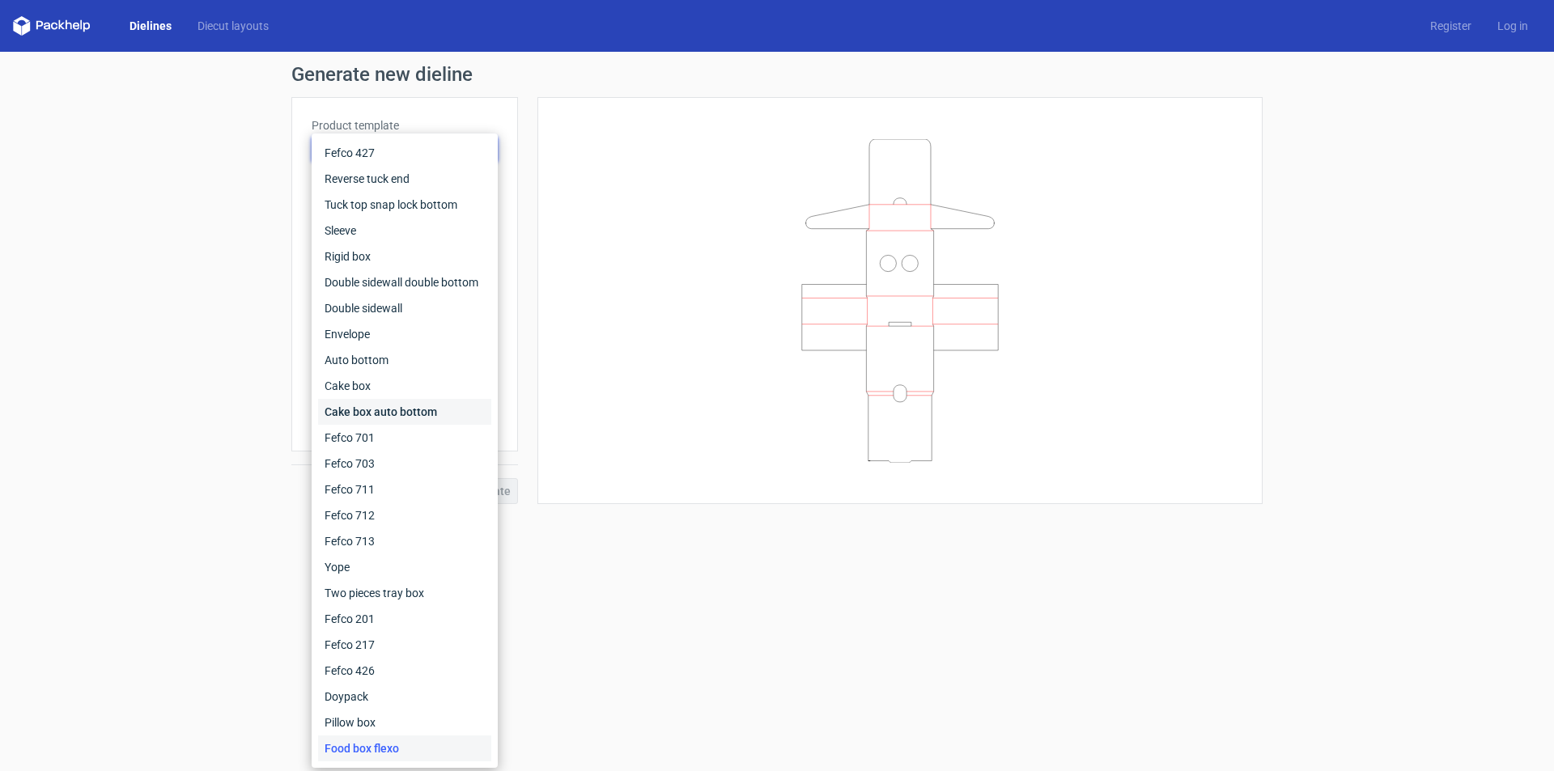
click at [405, 409] on div "Cake box auto bottom" at bounding box center [404, 412] width 173 height 26
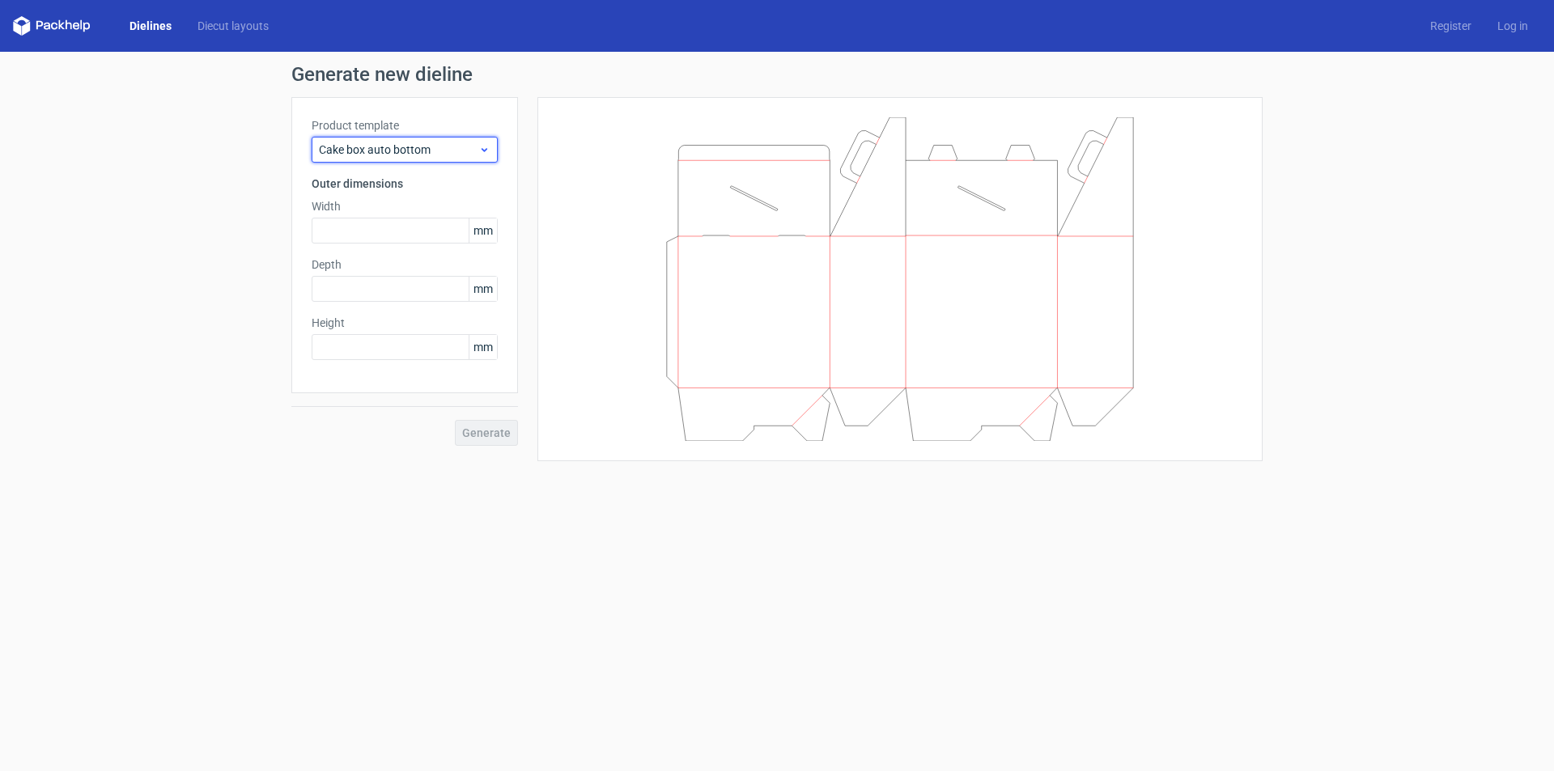
click at [405, 158] on div "Cake box auto bottom" at bounding box center [405, 150] width 186 height 26
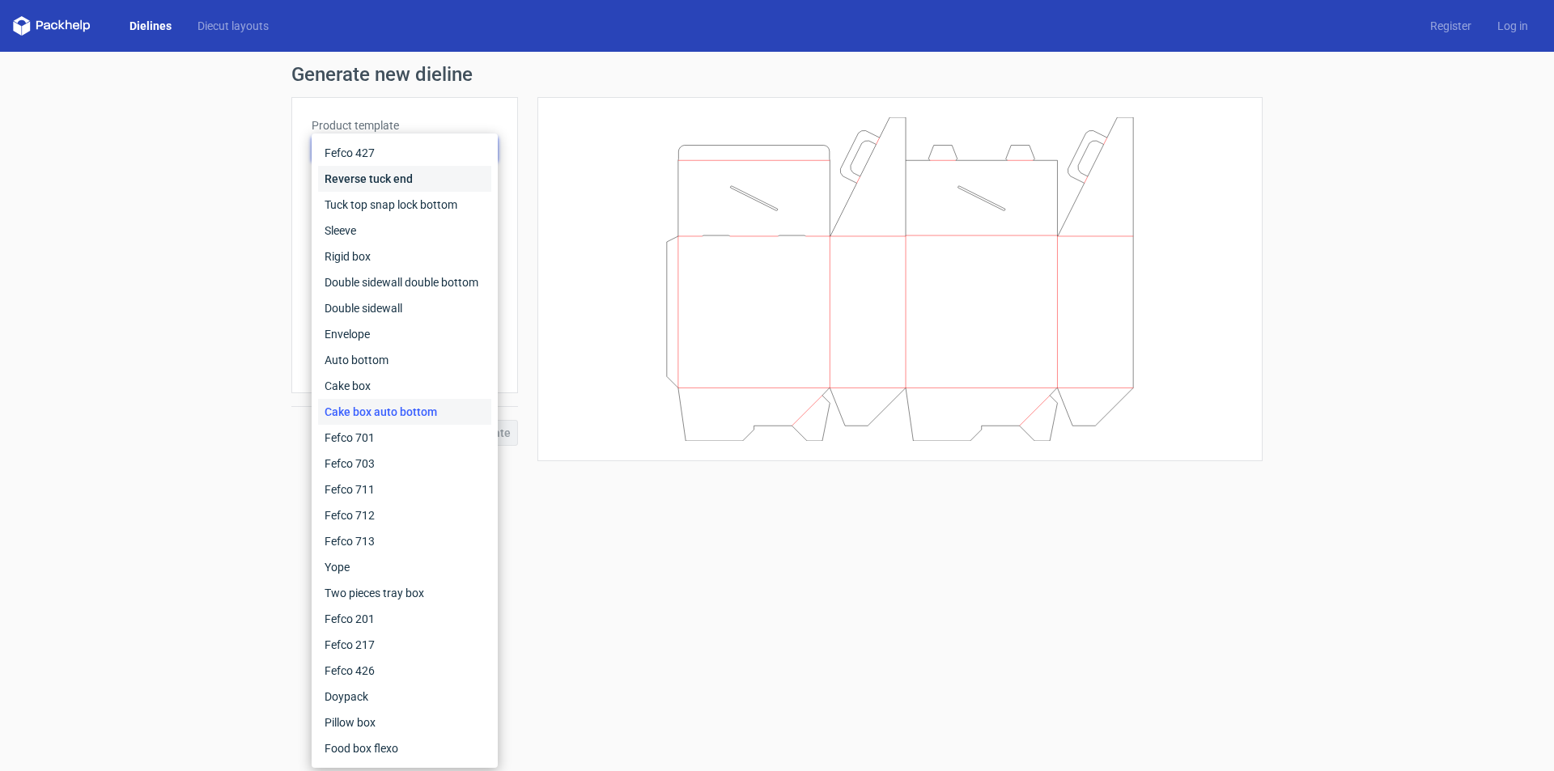
click at [411, 179] on div "Reverse tuck end" at bounding box center [404, 179] width 173 height 26
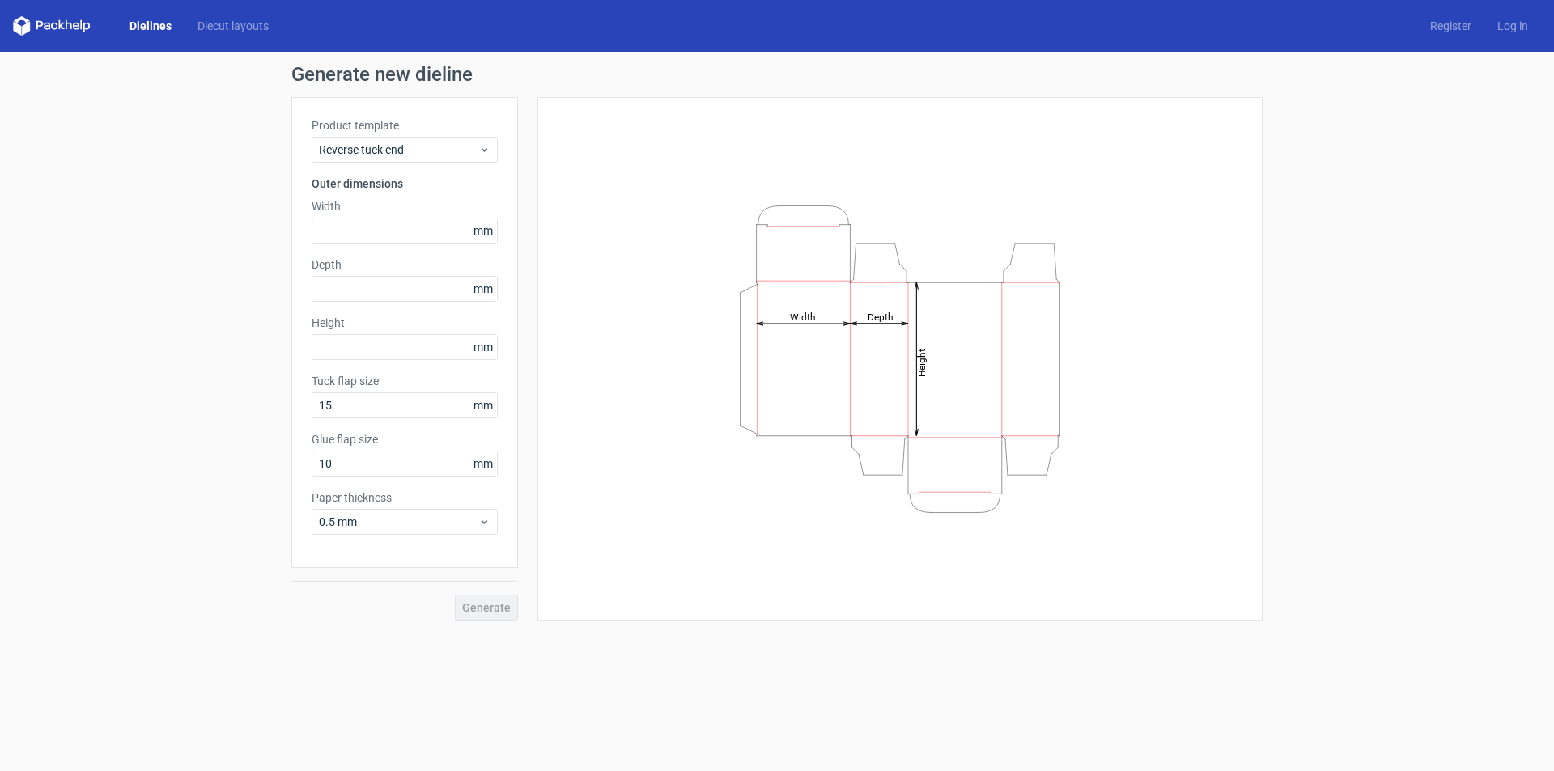
click at [423, 133] on label "Product template" at bounding box center [405, 125] width 186 height 16
click at [411, 156] on span "Reverse tuck end" at bounding box center [398, 150] width 159 height 16
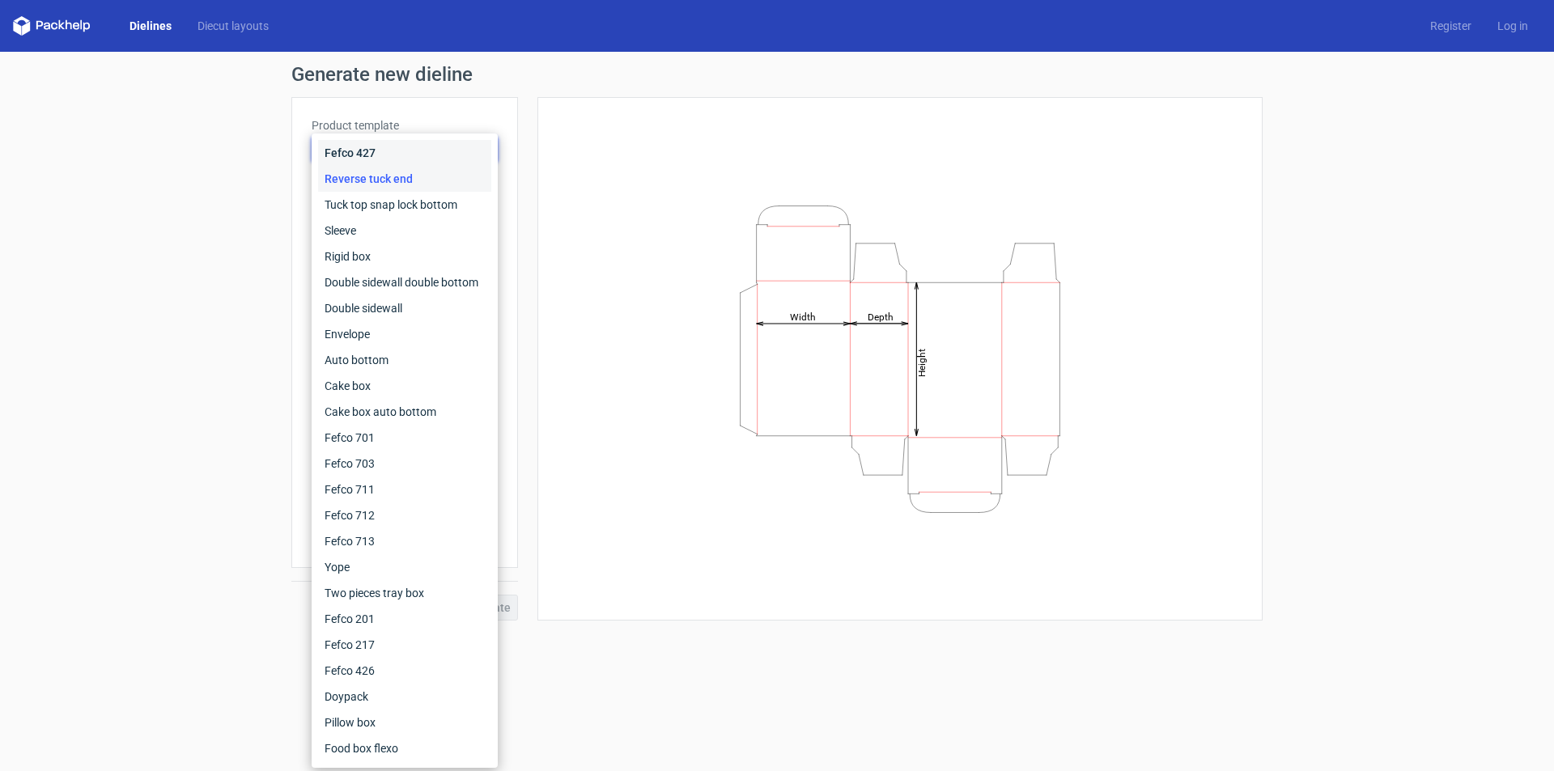
click at [404, 156] on div "Fefco 427" at bounding box center [404, 153] width 173 height 26
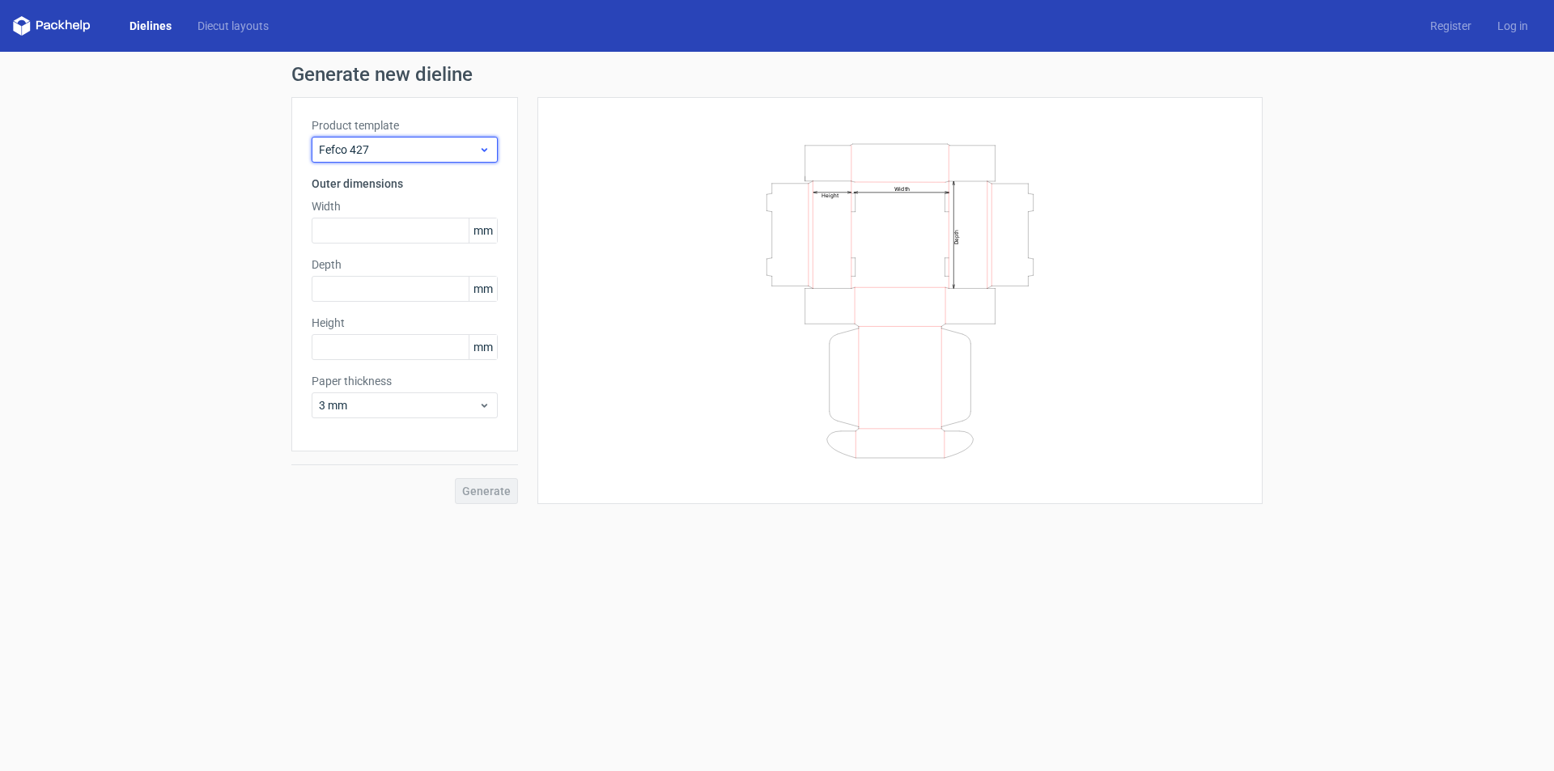
click at [424, 143] on span "Fefco 427" at bounding box center [398, 150] width 159 height 16
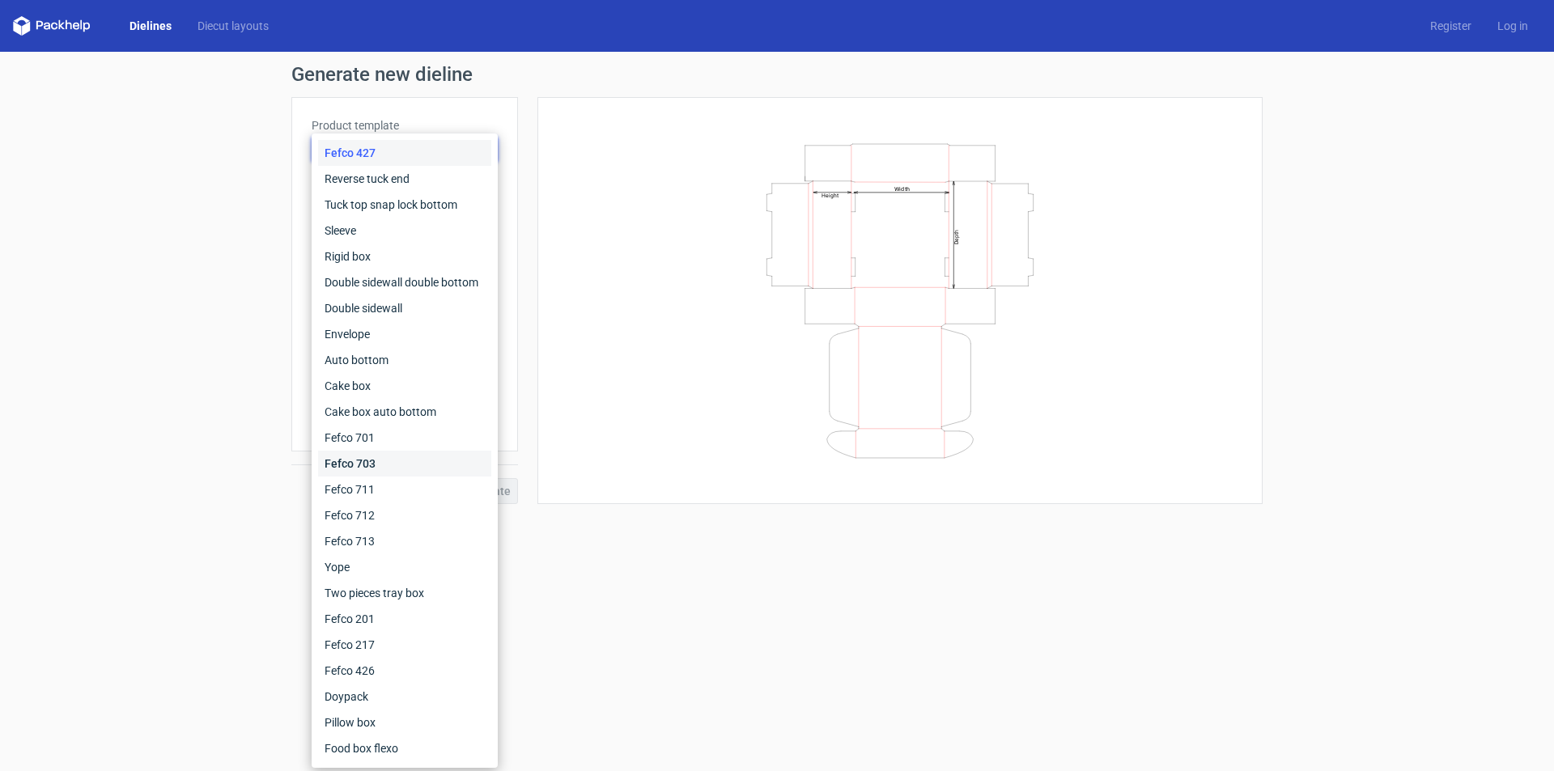
click at [406, 464] on div "Fefco 703" at bounding box center [404, 464] width 173 height 26
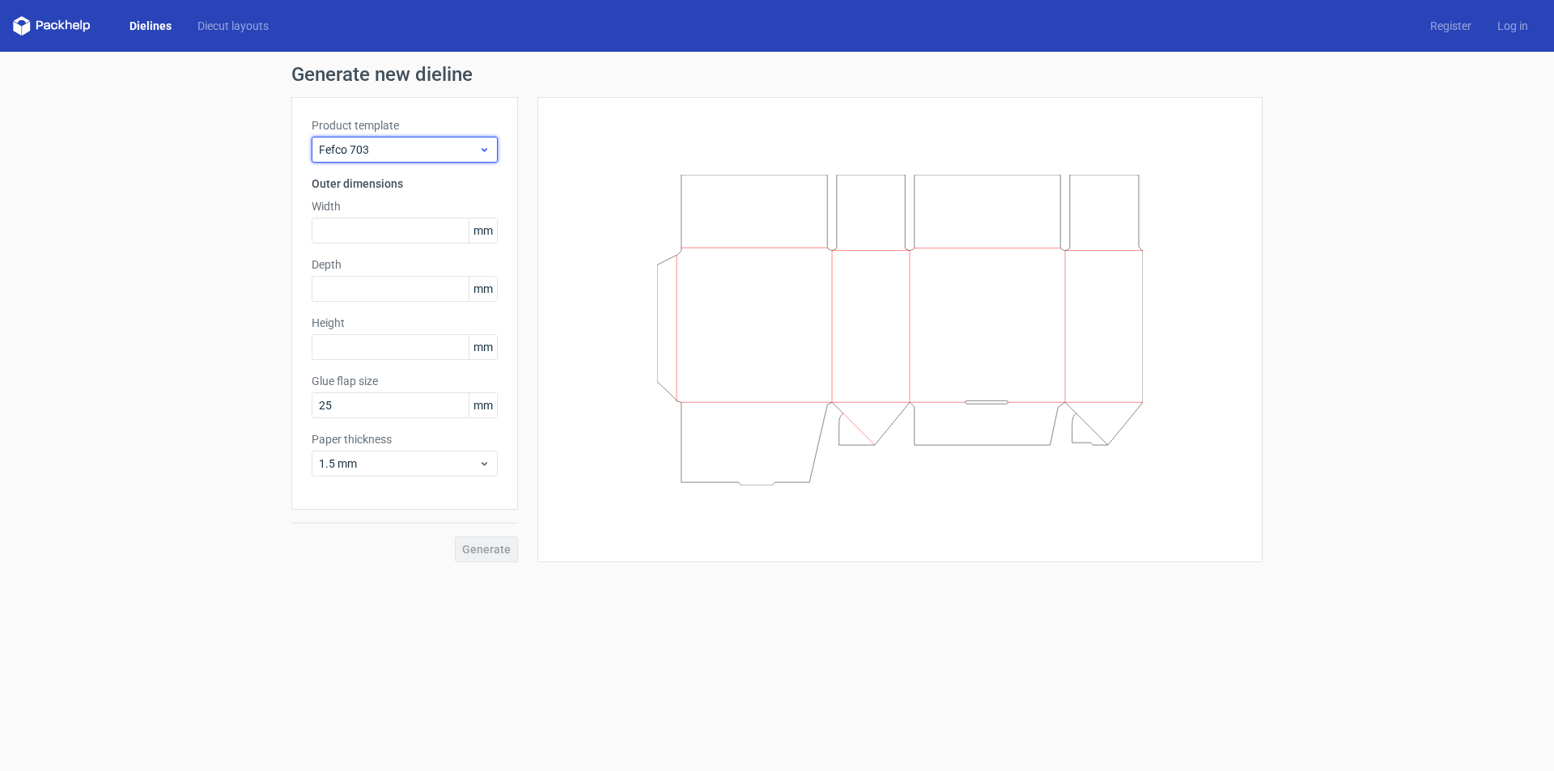
click at [429, 146] on span "Fefco 703" at bounding box center [398, 150] width 159 height 16
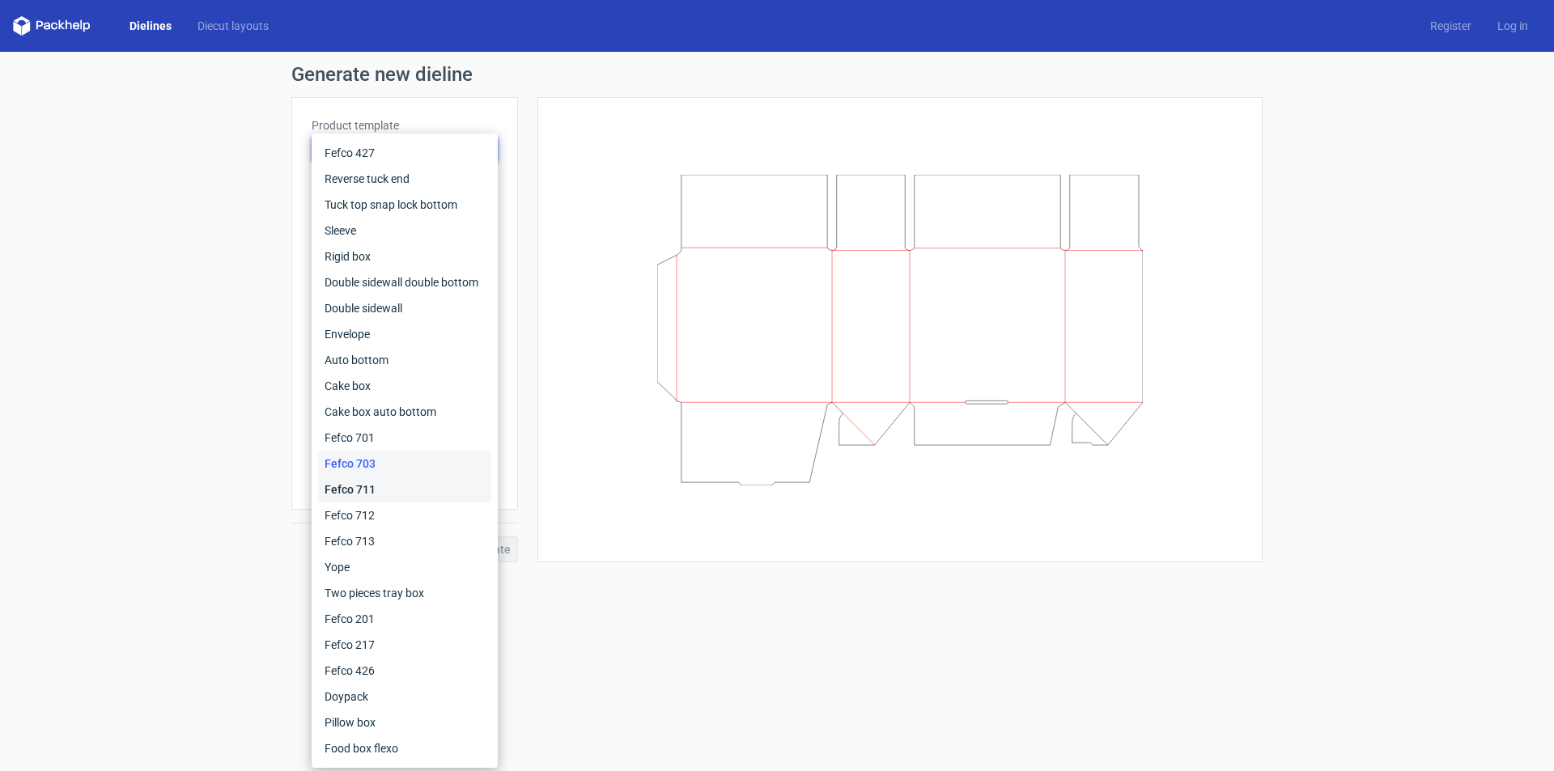
click at [381, 491] on div "Fefco 711" at bounding box center [404, 490] width 173 height 26
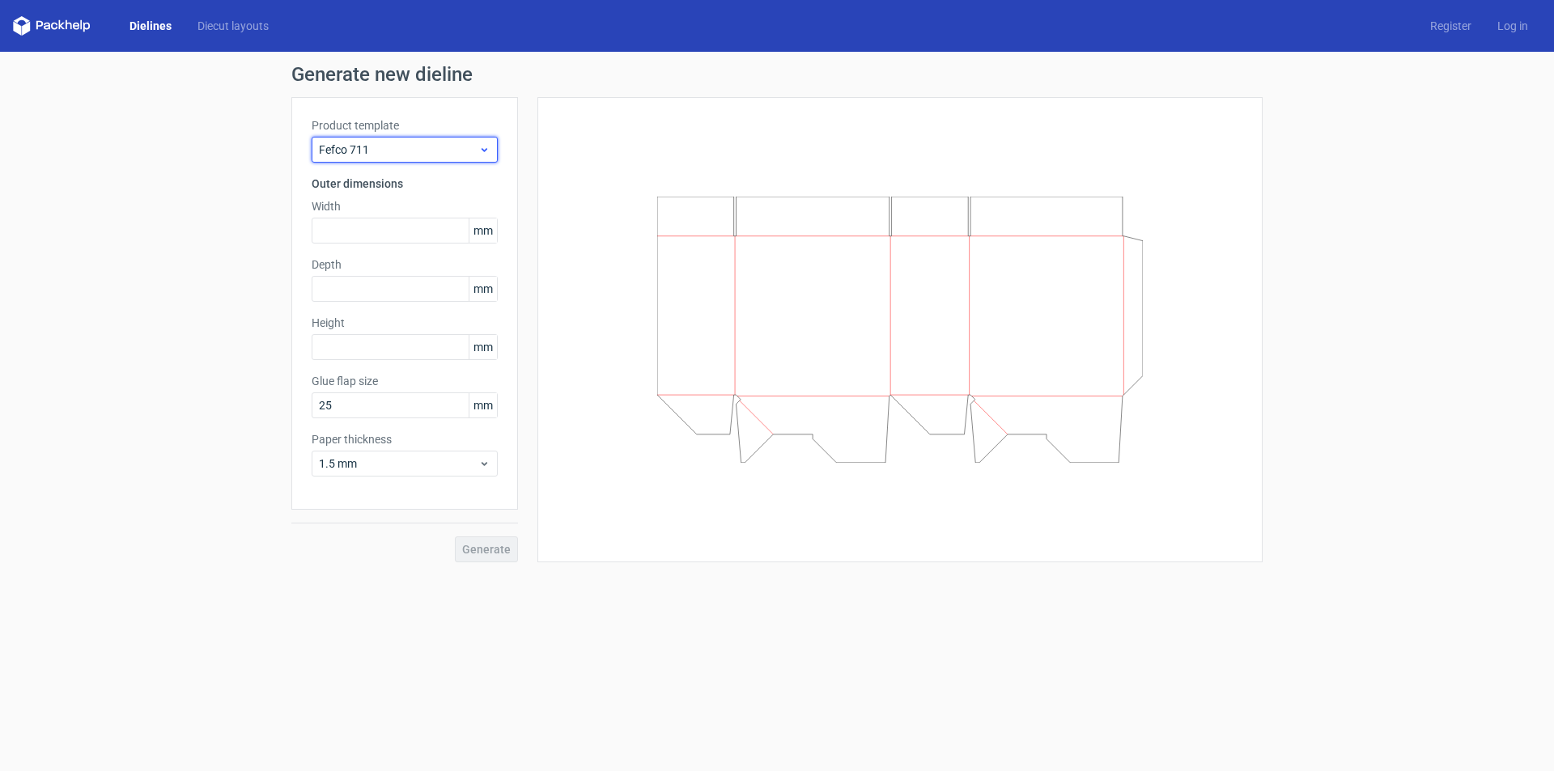
click at [426, 152] on span "Fefco 711" at bounding box center [398, 150] width 159 height 16
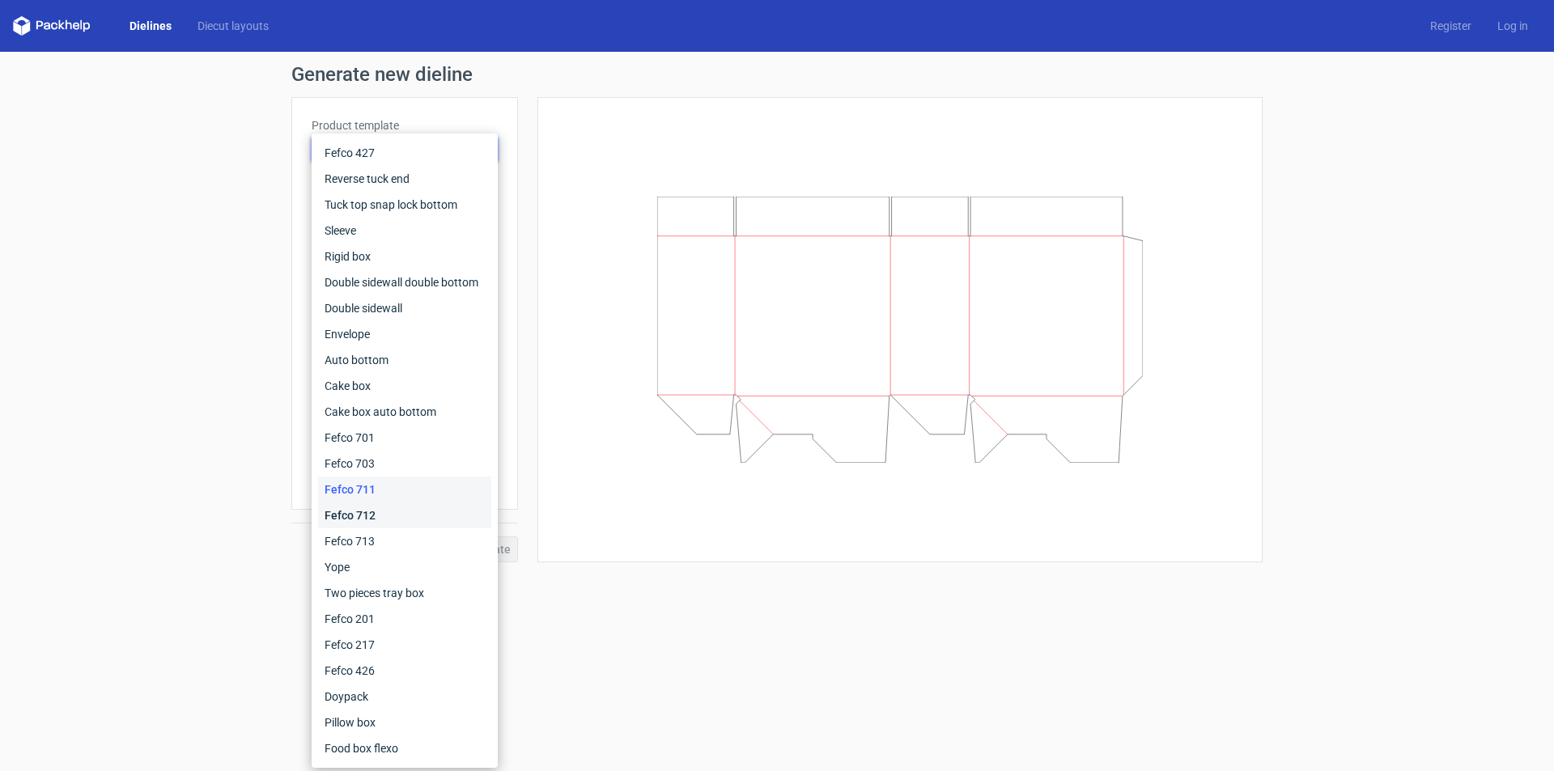
click at [393, 505] on div "Fefco 712" at bounding box center [404, 516] width 173 height 26
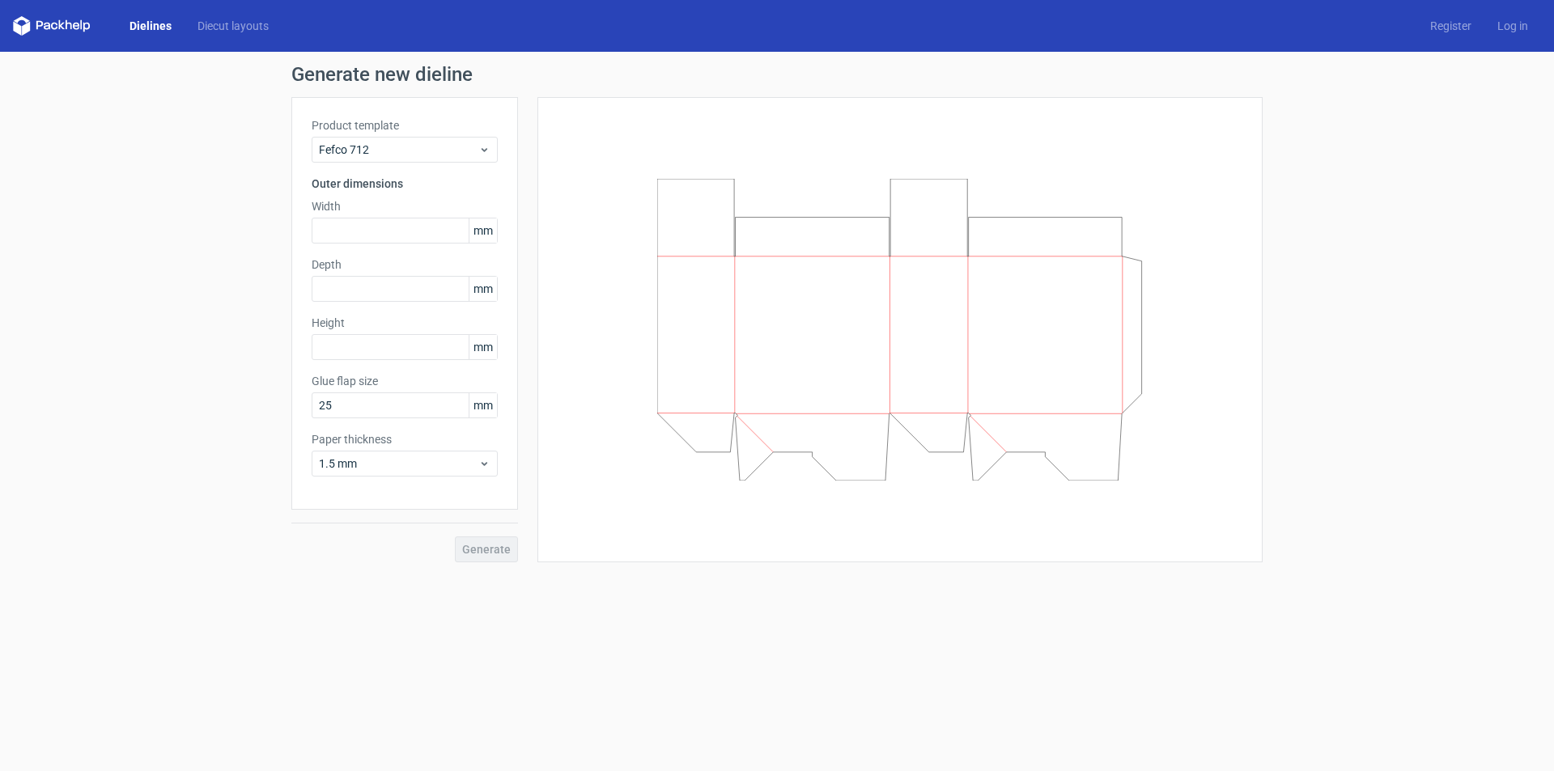
click at [452, 134] on div "Product template Fefco 712" at bounding box center [405, 139] width 186 height 45
click at [450, 154] on span "Fefco 712" at bounding box center [398, 150] width 159 height 16
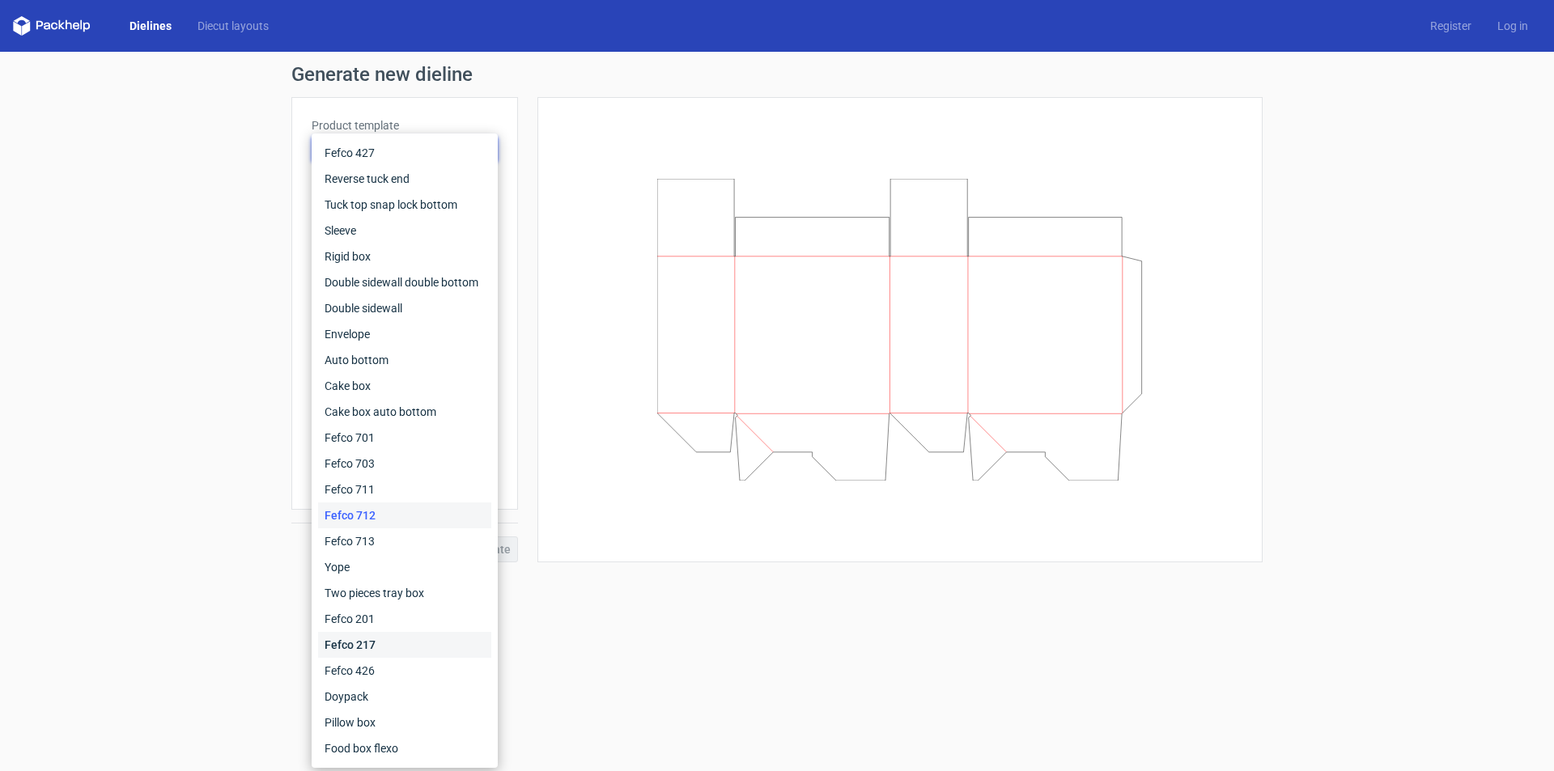
click at [395, 638] on div "Fefco 217" at bounding box center [404, 645] width 173 height 26
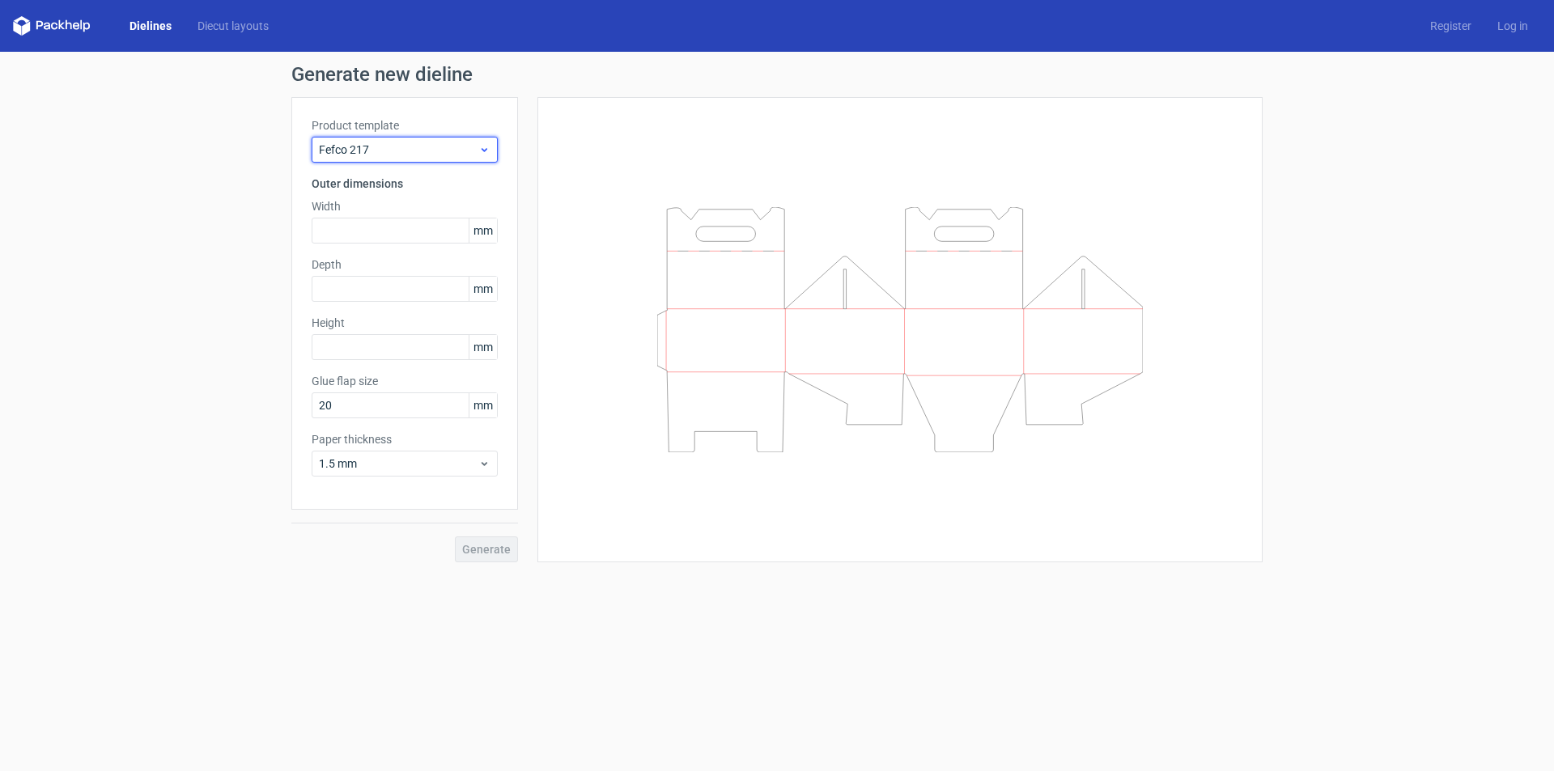
click at [453, 140] on div "Fefco 217" at bounding box center [405, 150] width 186 height 26
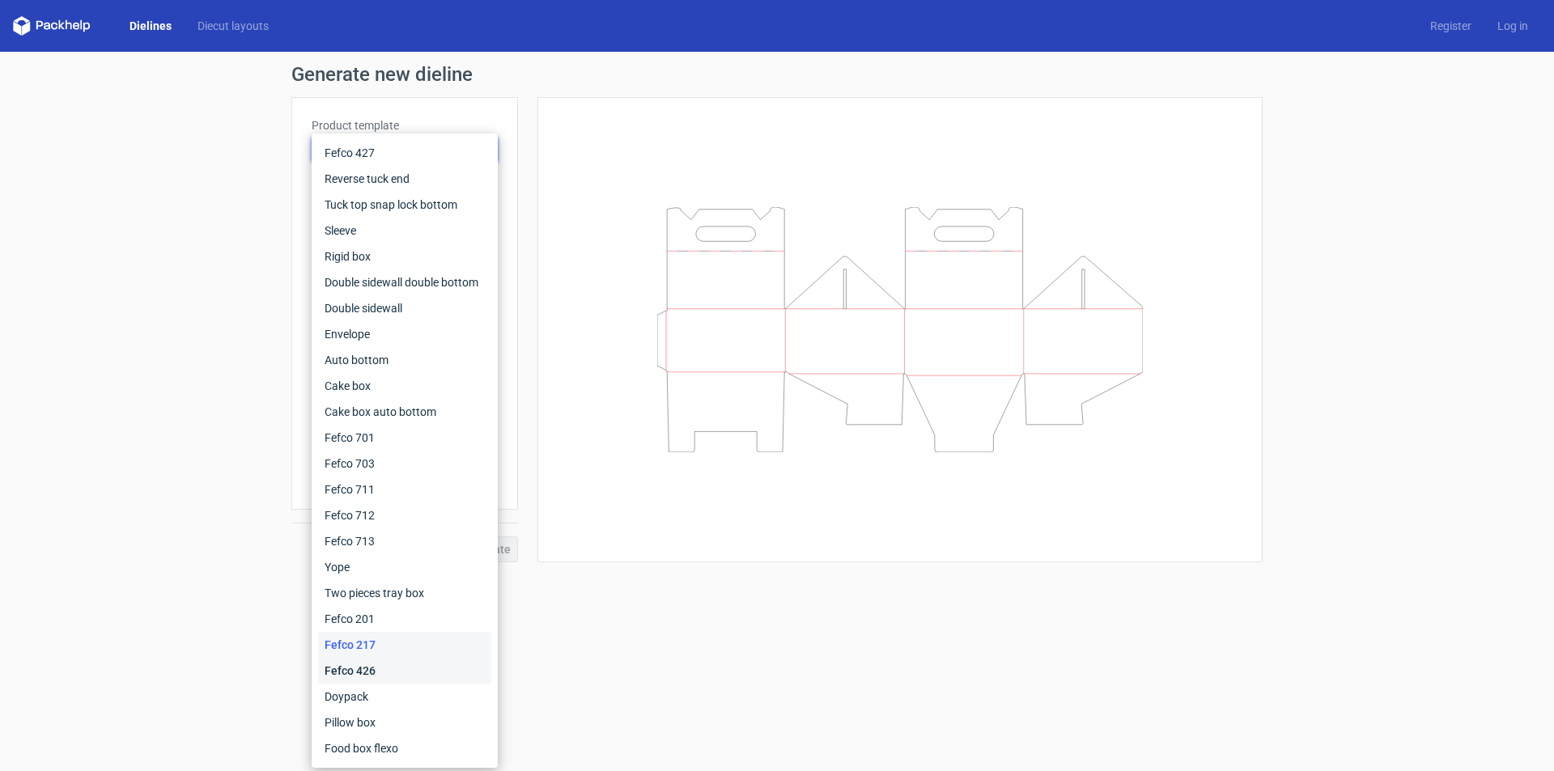
click at [398, 660] on div "Fefco 426" at bounding box center [404, 671] width 173 height 26
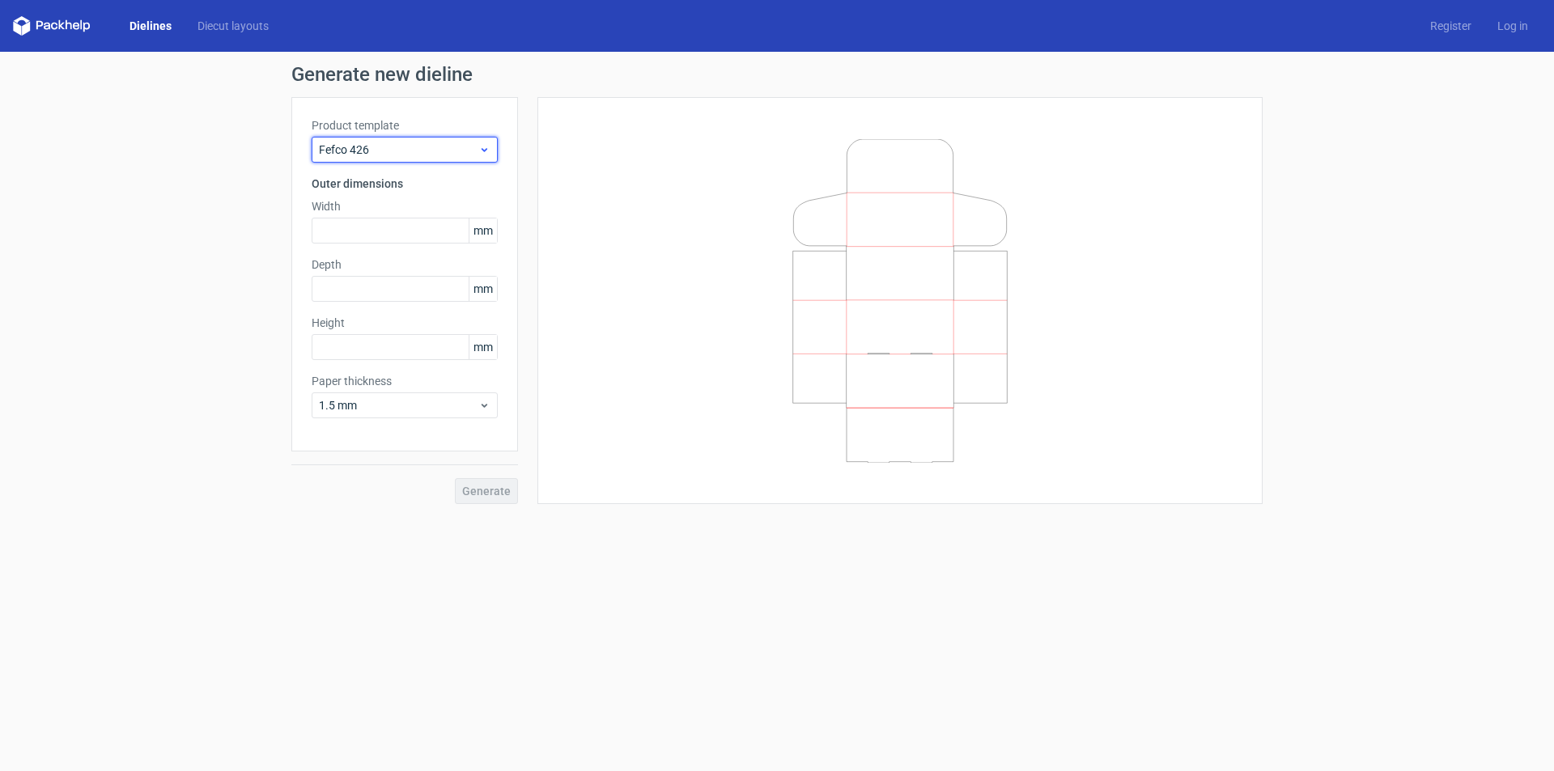
click at [426, 155] on span "Fefco 426" at bounding box center [398, 150] width 159 height 16
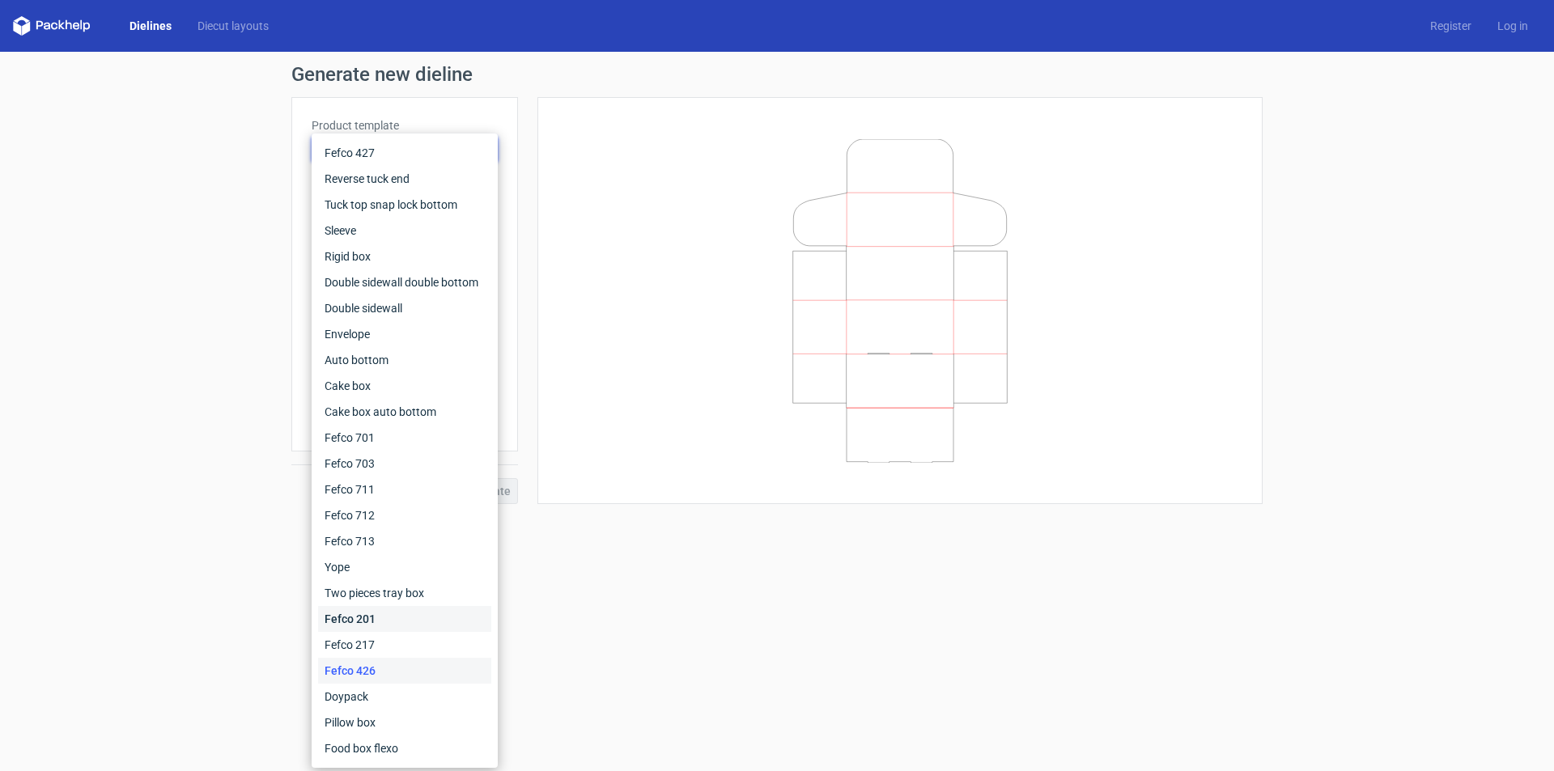
click at [400, 608] on div "Fefco 201" at bounding box center [404, 619] width 173 height 26
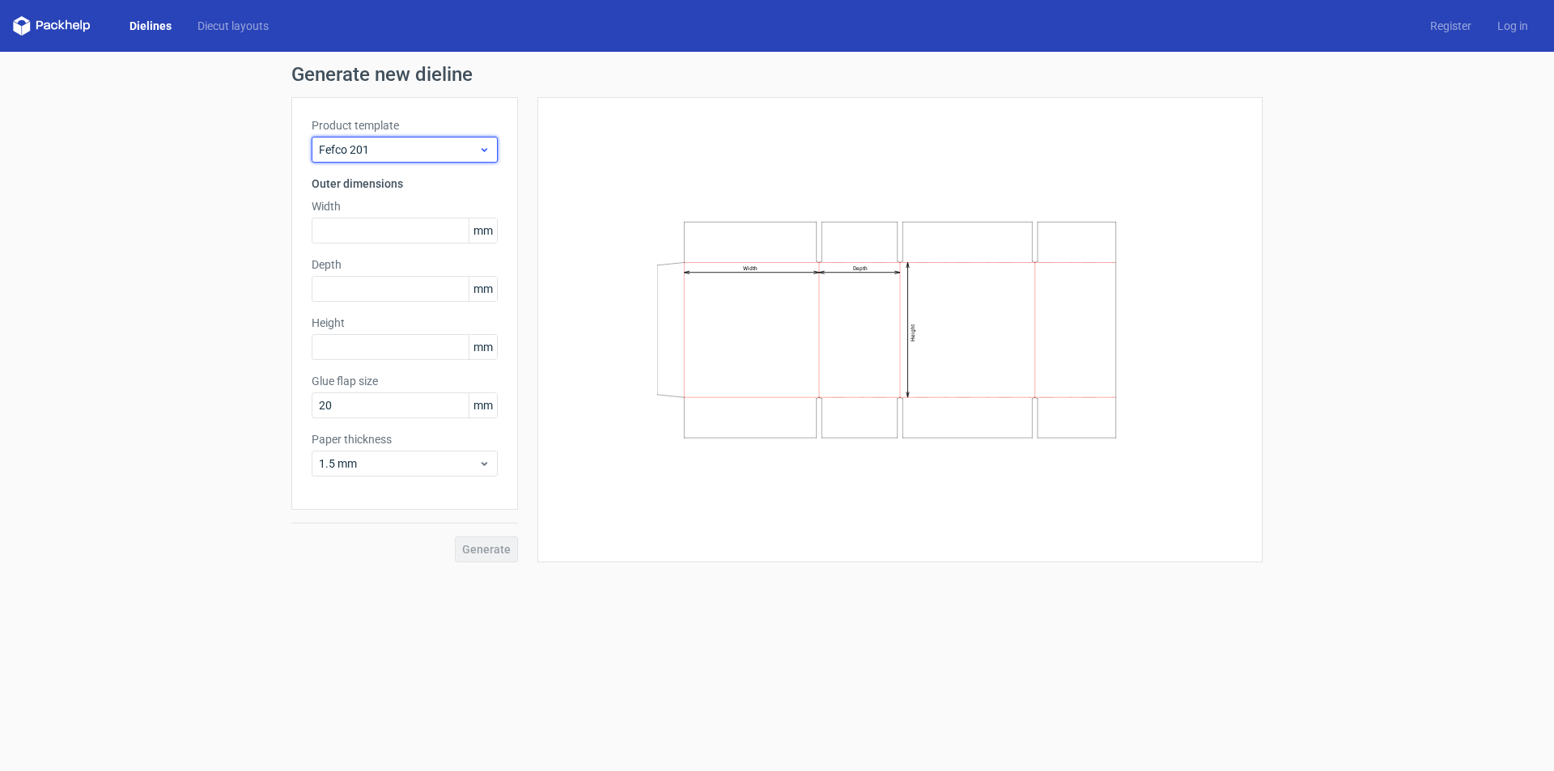
click at [452, 157] on span "Fefco 201" at bounding box center [398, 150] width 159 height 16
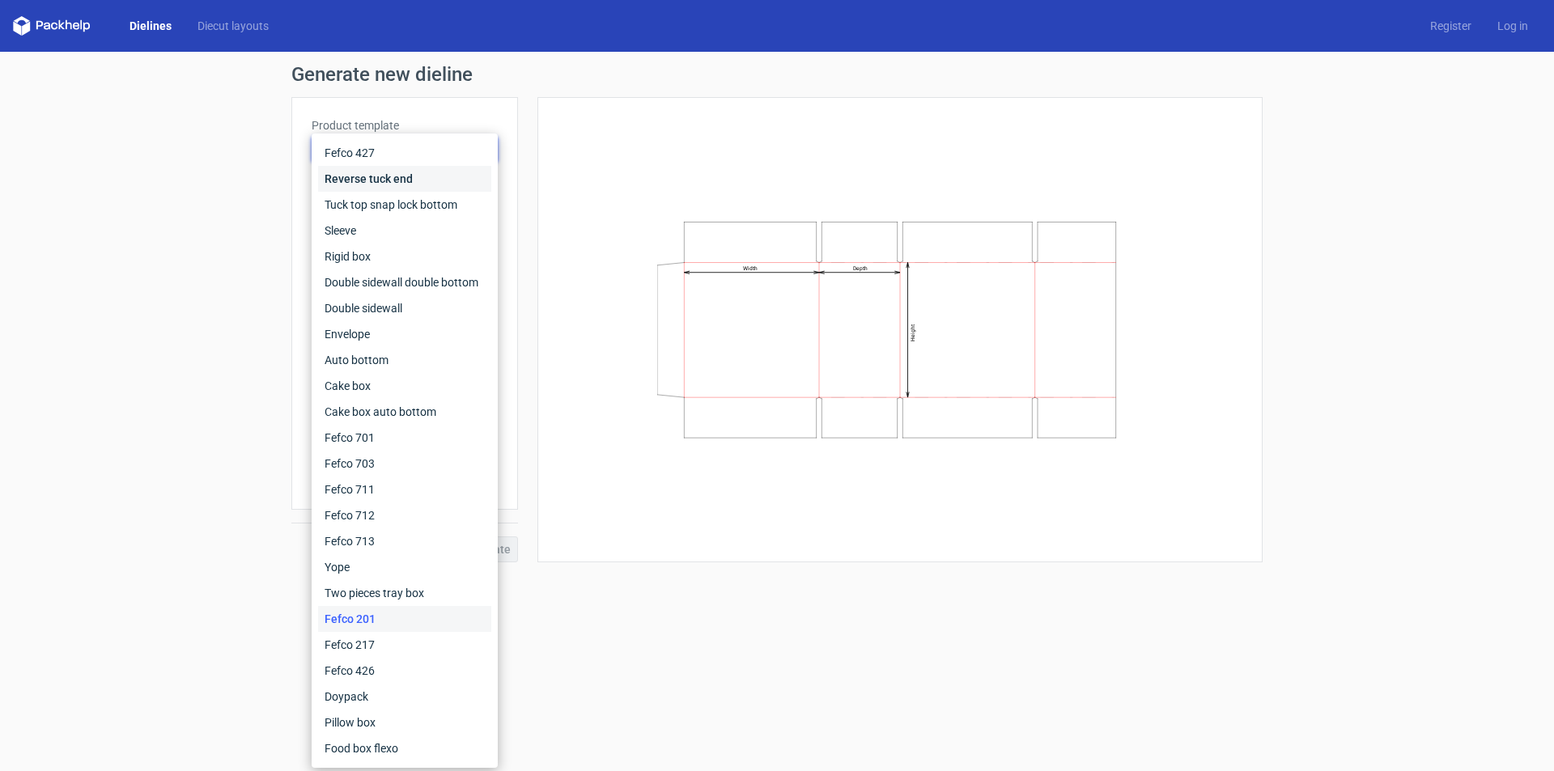
click at [406, 179] on div "Reverse tuck end" at bounding box center [404, 179] width 173 height 26
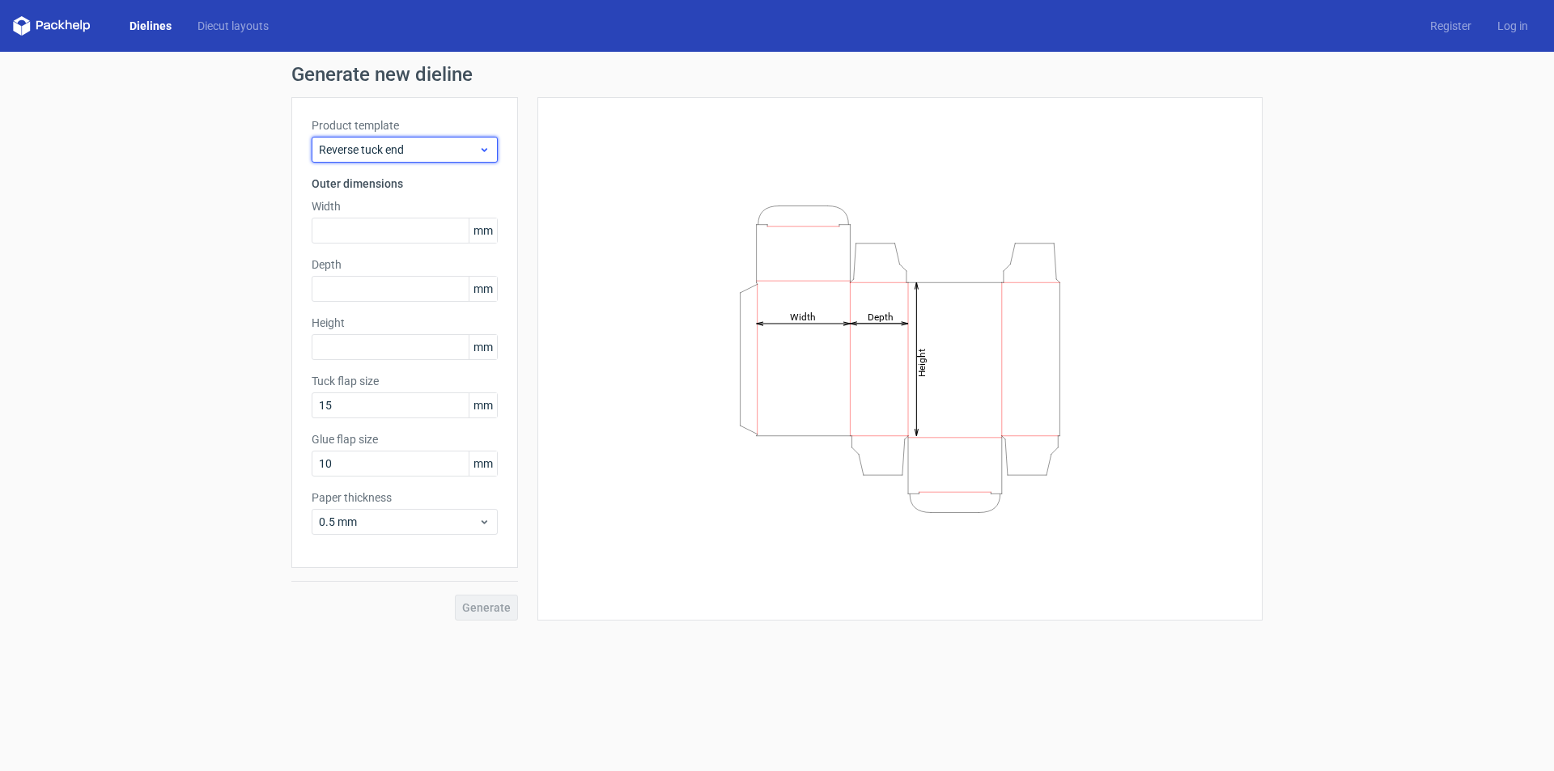
click at [405, 149] on span "Reverse tuck end" at bounding box center [398, 150] width 159 height 16
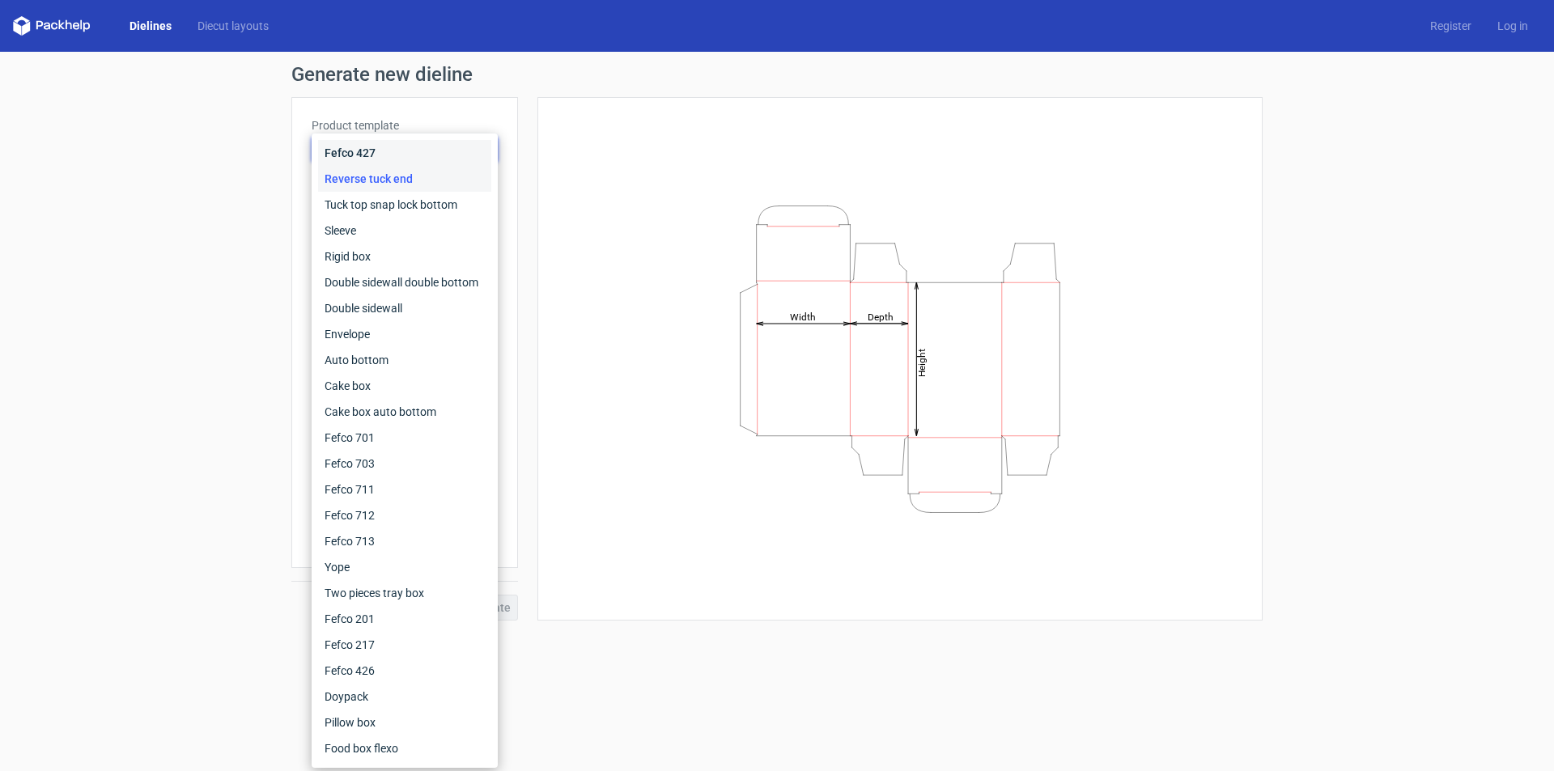
click at [405, 155] on div "Fefco 427" at bounding box center [404, 153] width 173 height 26
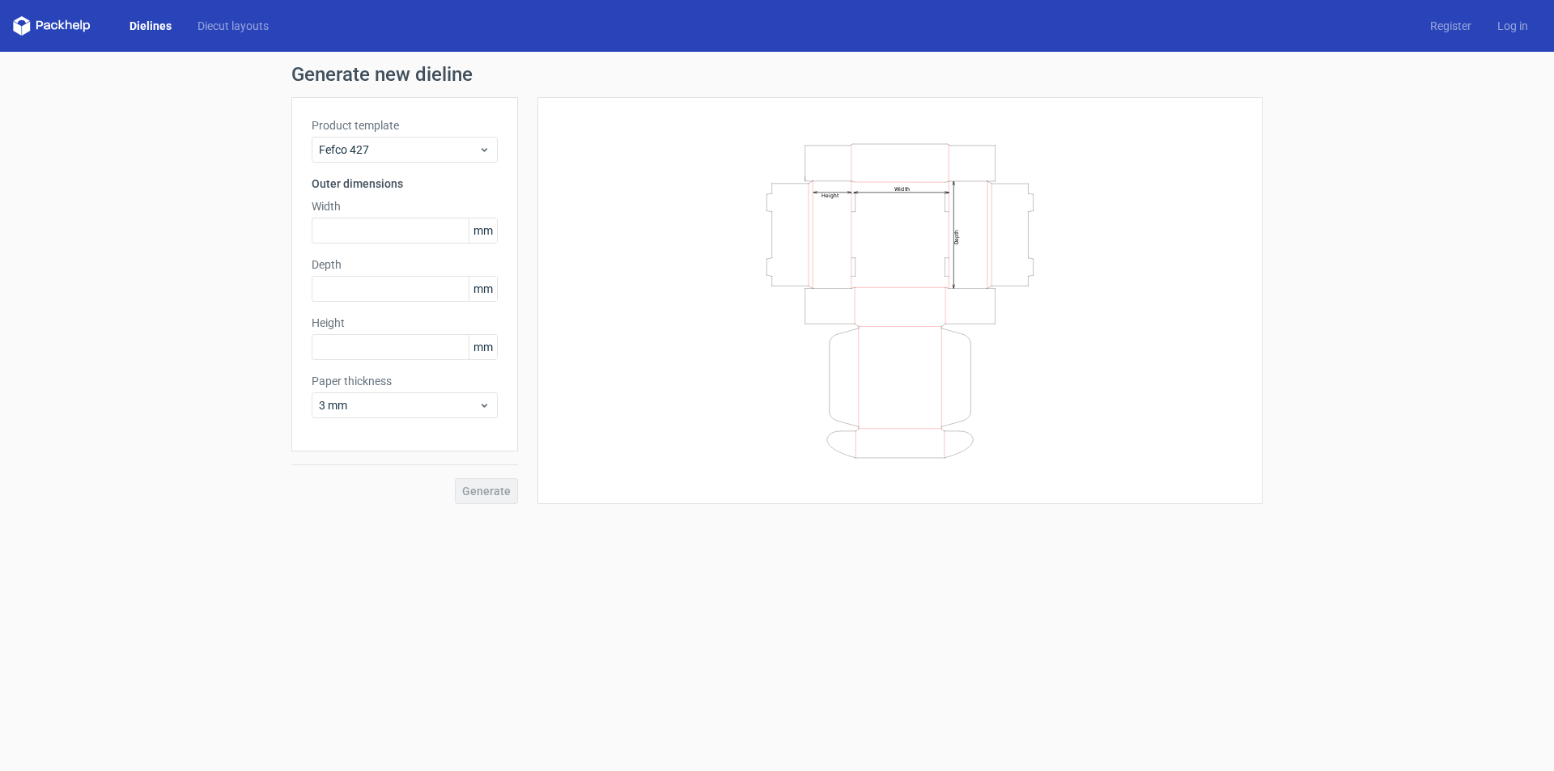
click at [525, 143] on div "Width Depth Height" at bounding box center [890, 300] width 744 height 407
